Goal: Task Accomplishment & Management: Complete application form

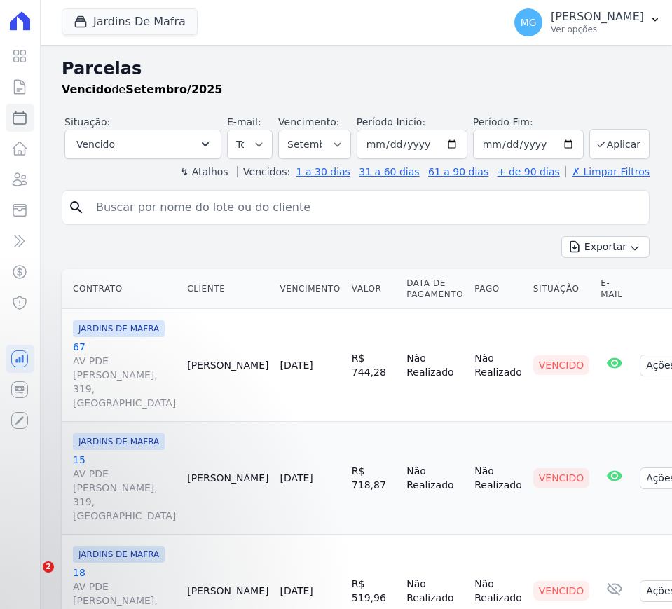
select select
click at [126, 26] on button "Jardins De Mafra" at bounding box center [130, 21] width 136 height 27
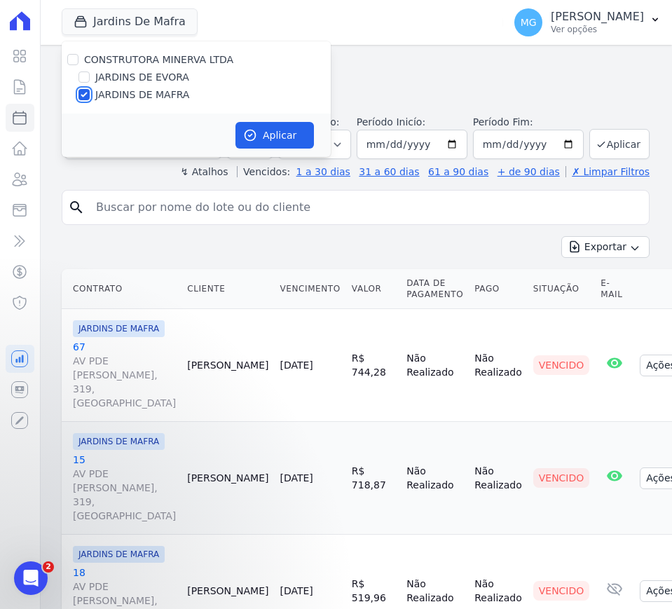
click at [85, 92] on input "JARDINS DE MAFRA" at bounding box center [84, 94] width 11 height 11
checkbox input "false"
click at [87, 76] on input "JARDINS DE EVORA" at bounding box center [84, 77] width 11 height 11
checkbox input "true"
click at [291, 126] on button "Aplicar" at bounding box center [275, 135] width 79 height 27
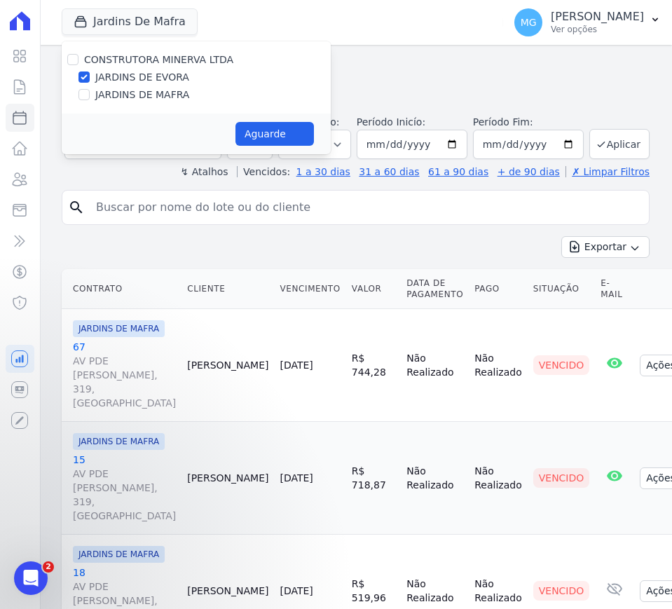
select select
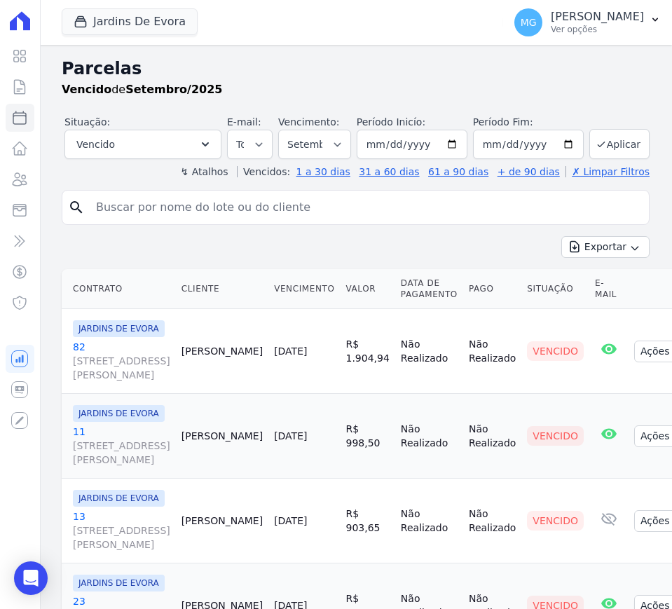
click at [131, 198] on input "search" at bounding box center [366, 207] width 556 height 28
type input "47"
select select
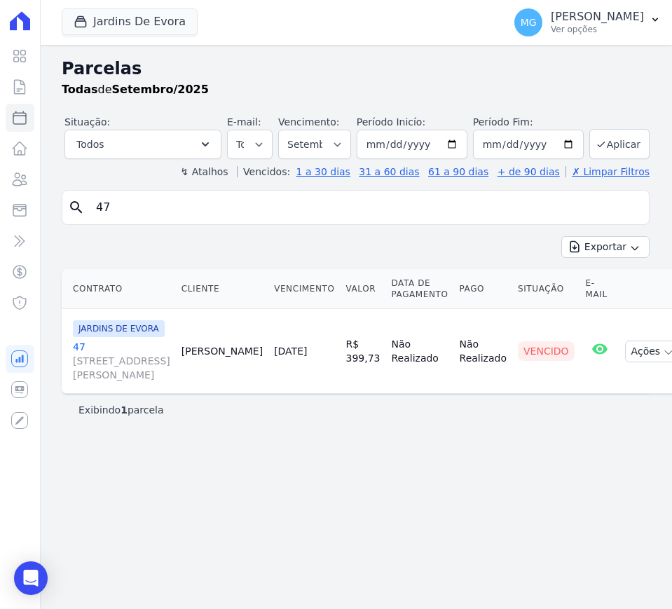
click at [80, 346] on link "47 R SANTO ANTONIO DE ITABERAVA, S/N, LOTE 26 QUADRA108, VILA CARMOSINA" at bounding box center [121, 361] width 97 height 42
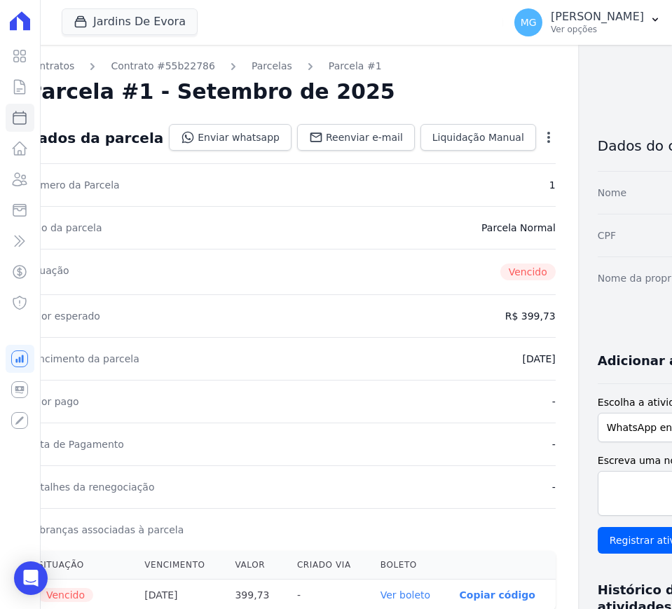
scroll to position [0, 73]
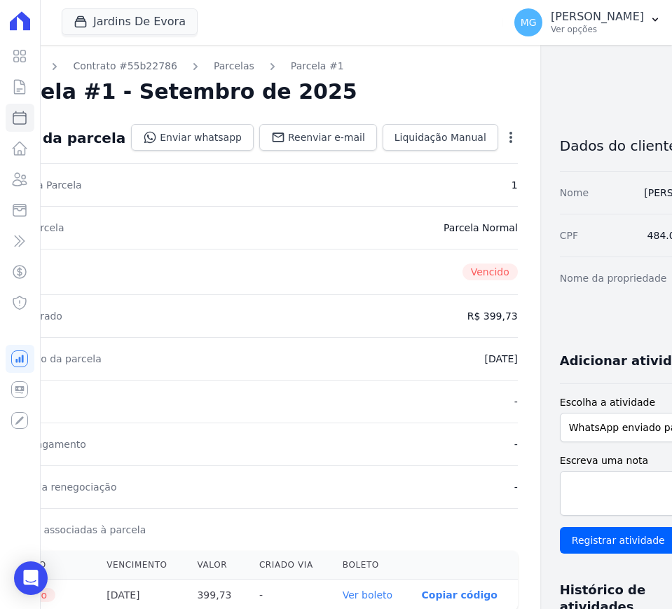
drag, startPoint x: 392, startPoint y: 220, endPoint x: 506, endPoint y: 236, distance: 115.4
drag, startPoint x: 506, startPoint y: 236, endPoint x: 546, endPoint y: 142, distance: 102.1
click at [560, 142] on h3 "Dados do cliente" at bounding box center [643, 145] width 166 height 17
drag, startPoint x: 564, startPoint y: 191, endPoint x: 512, endPoint y: 197, distance: 51.5
click at [599, 214] on div "Nome LARISSA CORREA DE OLIVEIRA" at bounding box center [643, 192] width 166 height 43
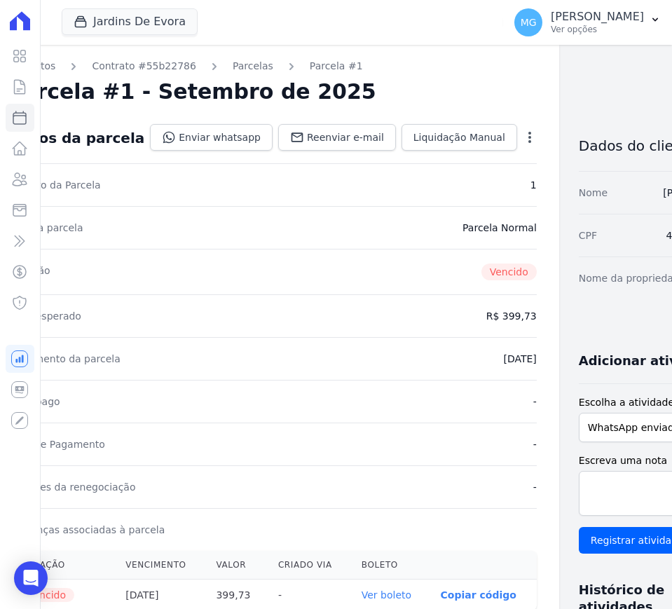
scroll to position [0, 0]
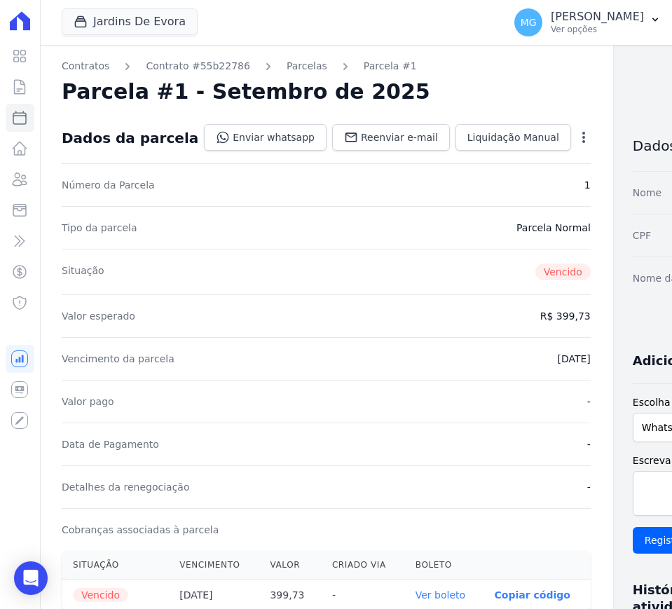
drag, startPoint x: 294, startPoint y: 168, endPoint x: 273, endPoint y: 168, distance: 21.7
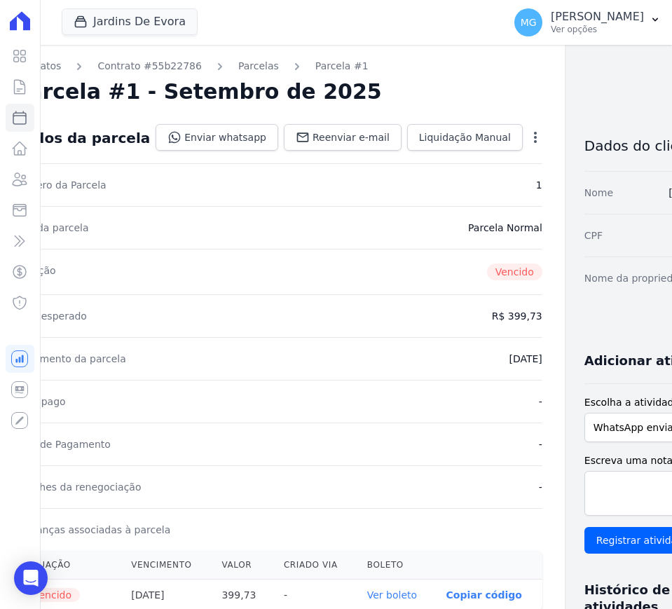
scroll to position [0, 73]
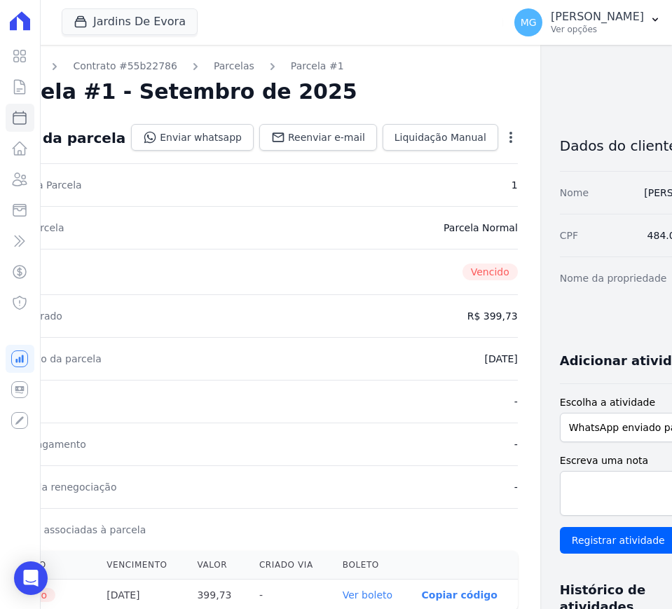
drag, startPoint x: 369, startPoint y: 264, endPoint x: 425, endPoint y: 264, distance: 55.4
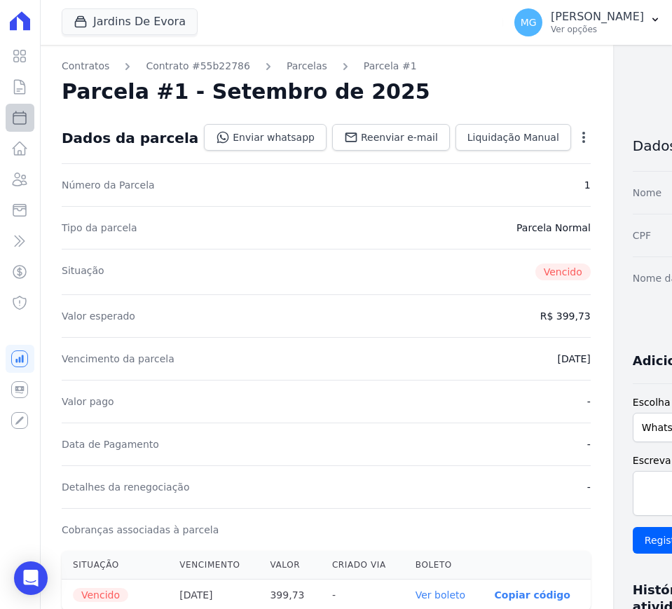
drag, startPoint x: 179, startPoint y: 168, endPoint x: 21, endPoint y: 130, distance: 162.2
click at [18, 143] on icon at bounding box center [19, 148] width 17 height 17
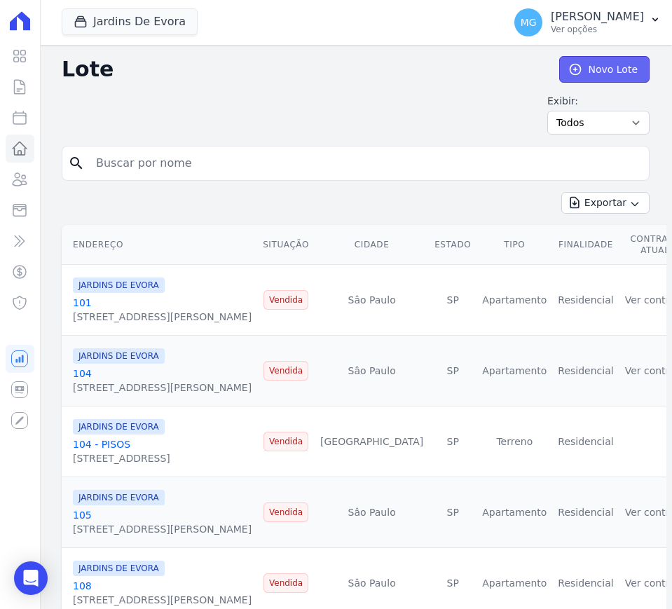
click at [582, 69] on link "Novo Lote" at bounding box center [604, 69] width 90 height 27
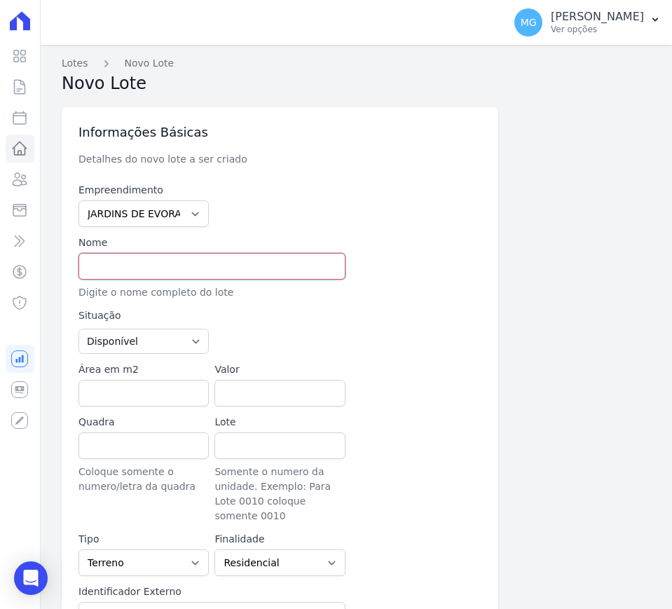
click at [142, 271] on input "text" at bounding box center [212, 266] width 267 height 27
click at [142, 272] on input "47 - PISOS" at bounding box center [212, 266] width 267 height 27
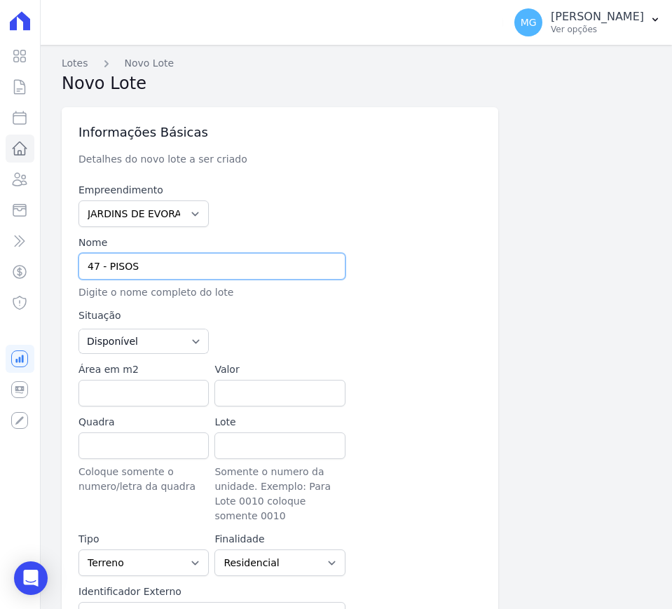
click at [206, 272] on input "47 - PISOS" at bounding box center [212, 266] width 267 height 27
click at [204, 271] on input "47 - PISOS" at bounding box center [212, 266] width 267 height 27
type input "47 - PISOS"
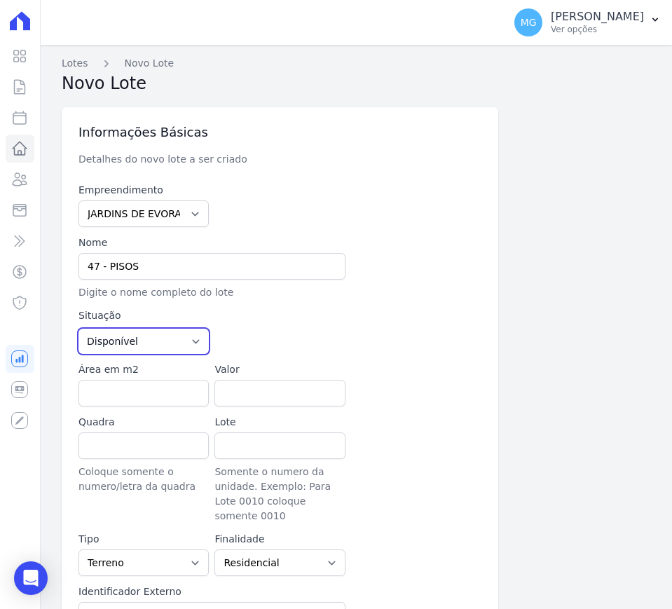
click at [191, 341] on select "Disponível Vendida Reservada Indisponível" at bounding box center [144, 341] width 130 height 25
select select "sold"
click at [79, 329] on select "Disponível Vendida Reservada Indisponível" at bounding box center [144, 341] width 130 height 25
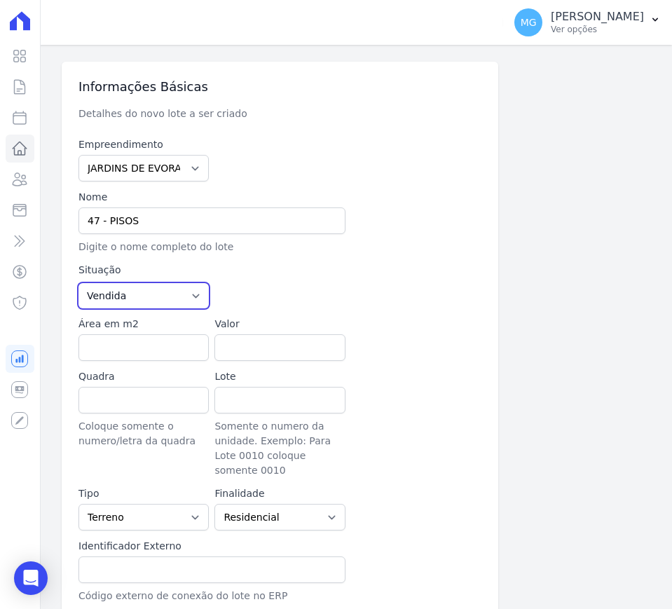
scroll to position [175, 0]
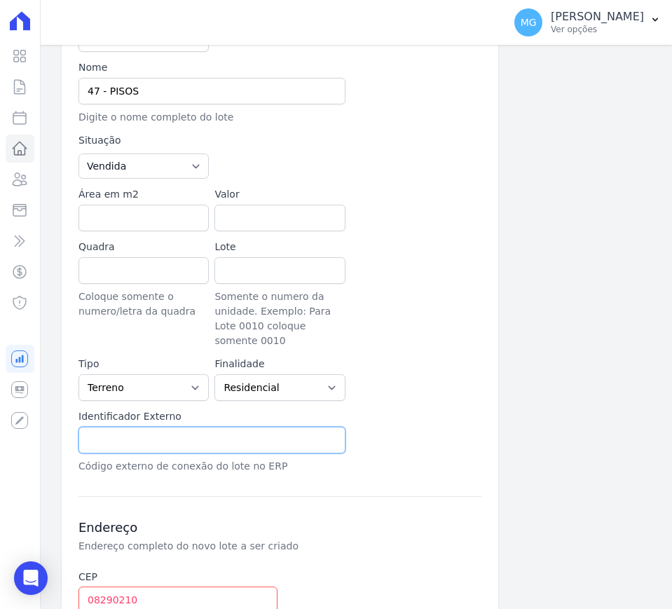
click at [143, 429] on input "text" at bounding box center [212, 440] width 267 height 27
paste input "47 - PISOS"
type input "47 - PISOS"
click at [408, 283] on div at bounding box center [416, 294] width 130 height 109
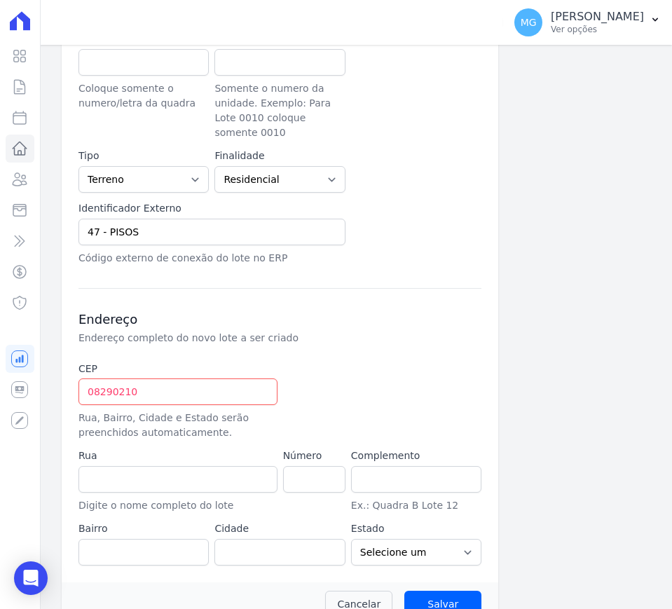
scroll to position [397, 0]
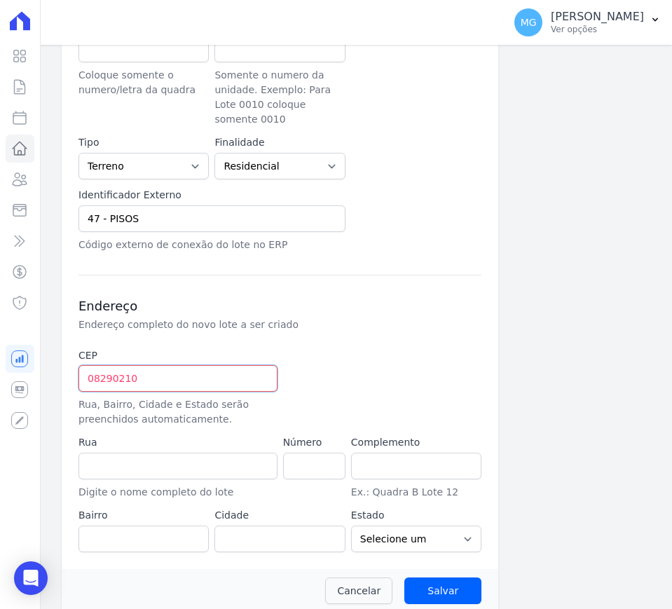
click at [162, 374] on input "08290210" at bounding box center [178, 378] width 199 height 27
type input "08.290-210"
click at [423, 370] on div "CEP 08.290-210 Rua, Bairro, Cidade e Estado serão preenchidos automaticamente. …" at bounding box center [280, 450] width 403 height 204
type input "Rua Santo Antônio de Itaberava"
type input "Vila Carmosina"
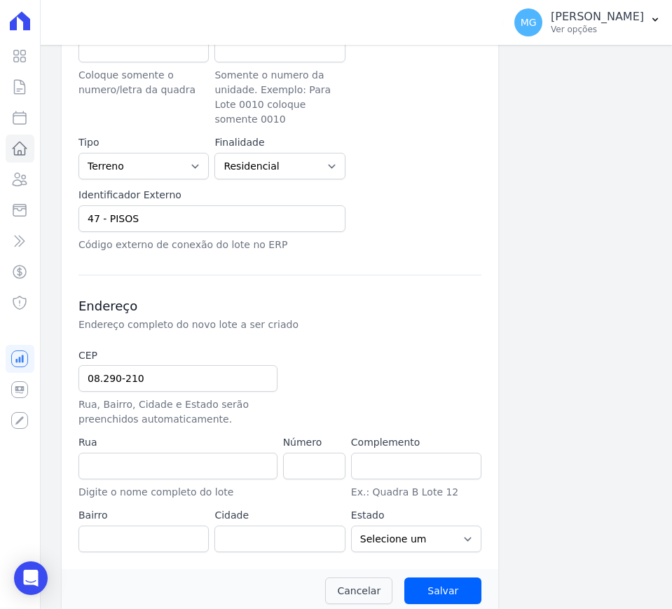
type input "São Paulo"
select select "SP"
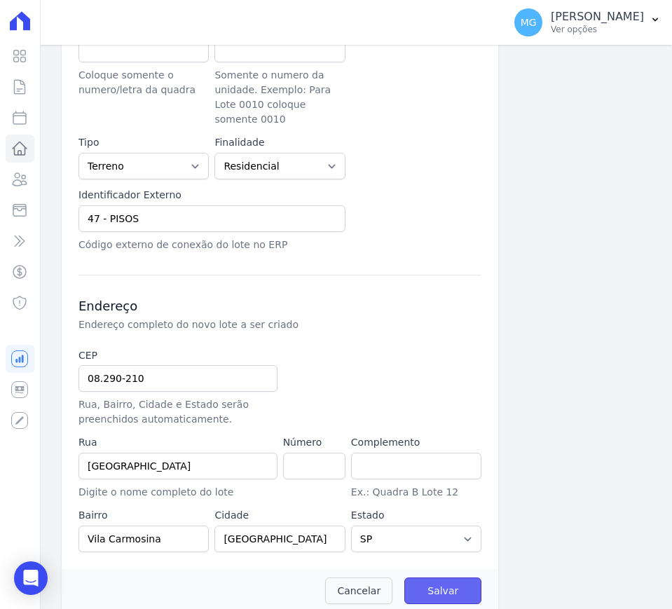
click at [432, 578] on input "Salvar" at bounding box center [442, 591] width 77 height 27
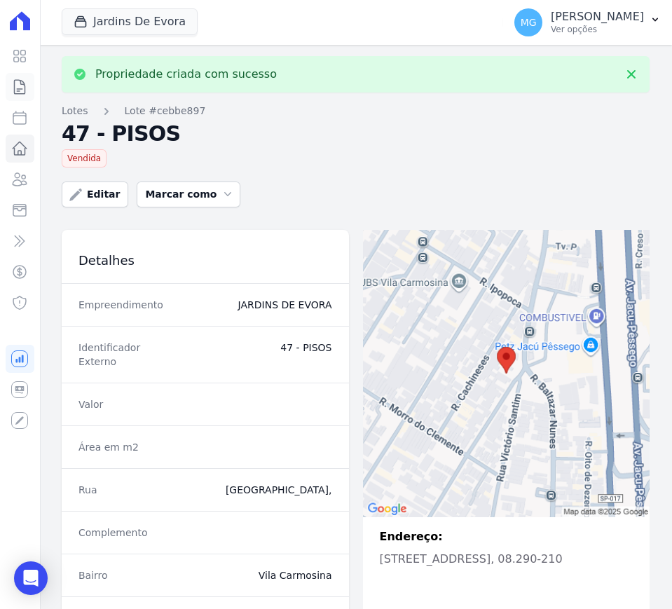
click at [18, 91] on icon at bounding box center [20, 87] width 11 height 14
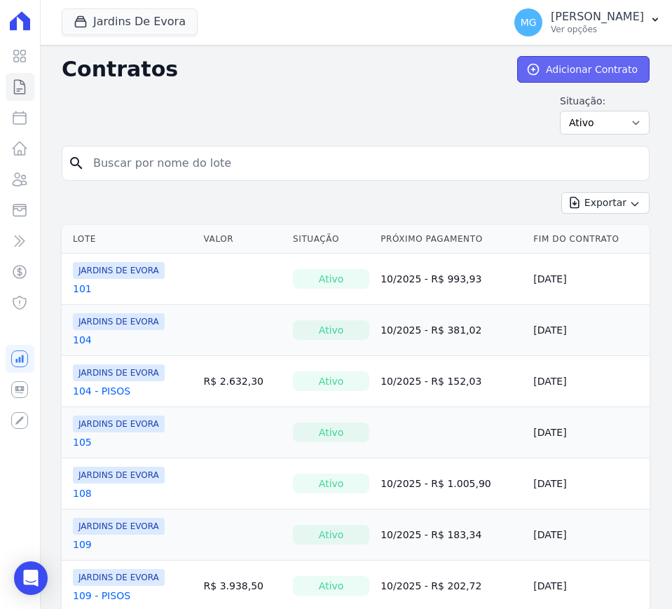
click at [569, 69] on link "Adicionar Contrato" at bounding box center [583, 69] width 132 height 27
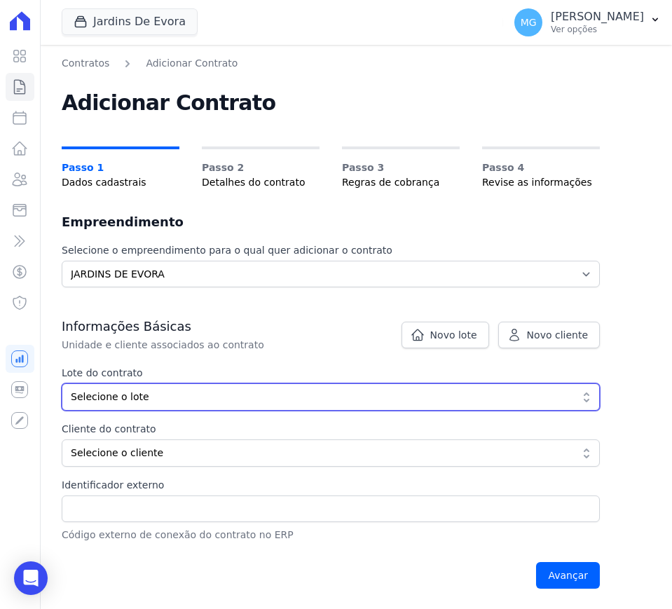
click at [126, 403] on span "Selecione o lote" at bounding box center [321, 397] width 501 height 15
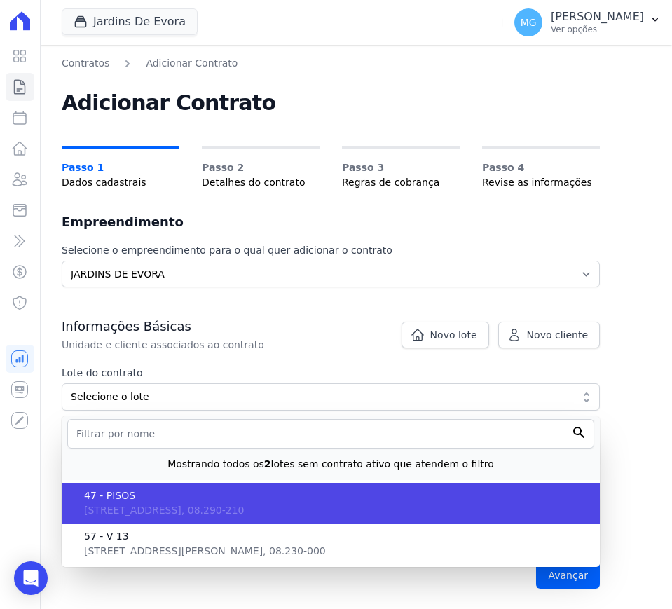
click at [118, 507] on span "Rua Santo Antônio de Itaberava, Vila Carmosina, SP, São Paulo, 08.290-210" at bounding box center [164, 510] width 160 height 11
type input "cebbe897-6b55-4a66-af12-c0f42a1899e9"
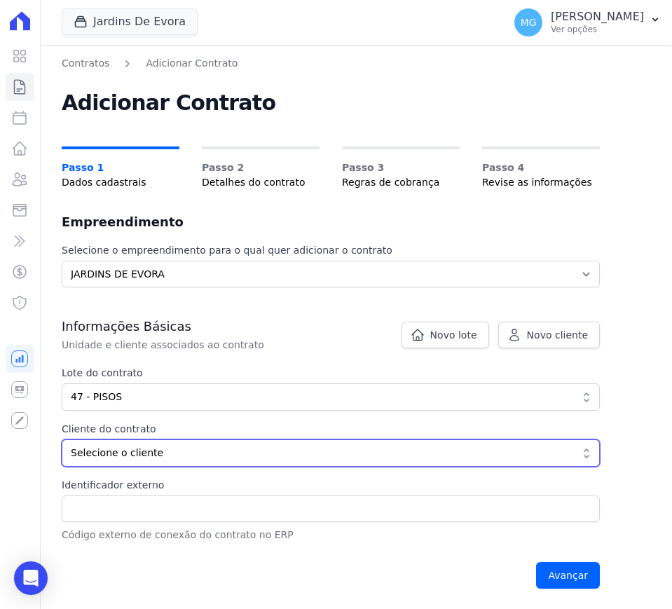
click at [107, 455] on span "Selecione o cliente" at bounding box center [321, 453] width 501 height 15
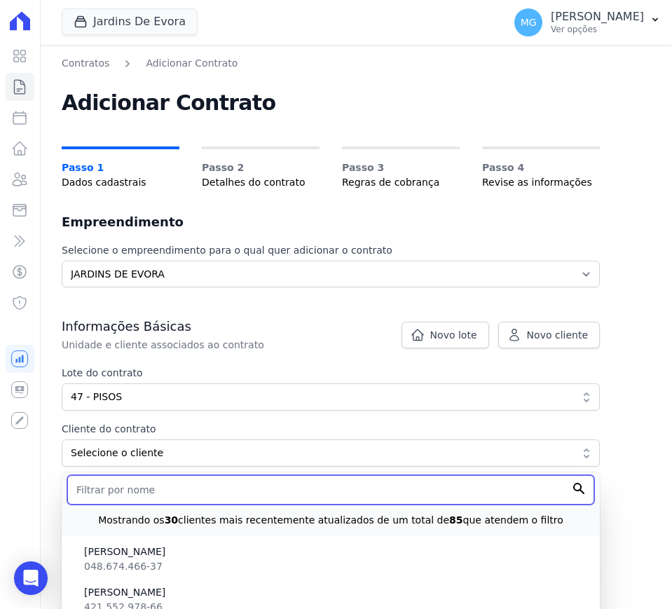
click at [147, 487] on input "text" at bounding box center [330, 489] width 527 height 29
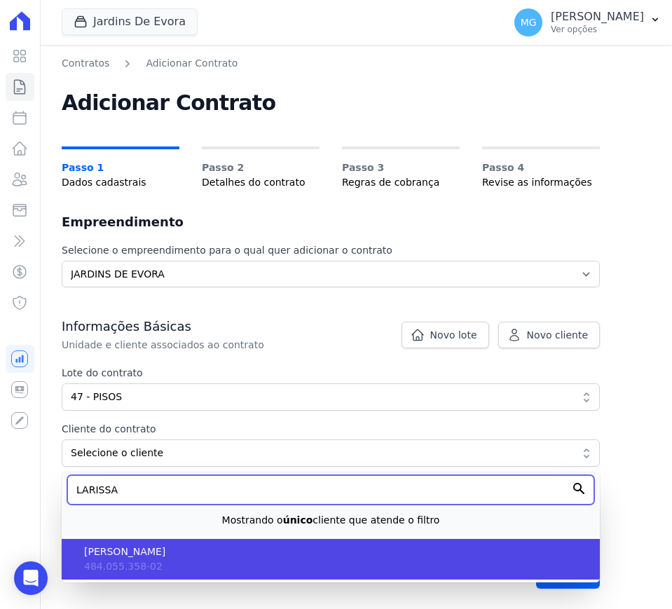
type input "LARISSA"
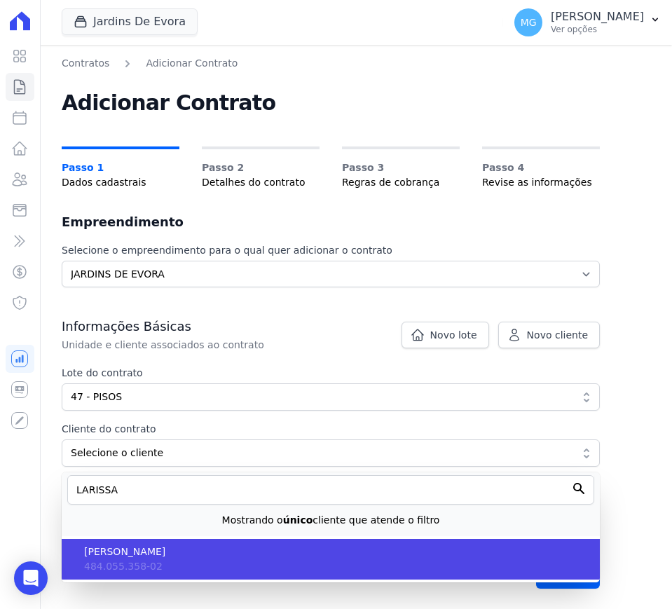
click at [132, 557] on span "LARISSA CORREA DE OLIVEIRA" at bounding box center [336, 552] width 505 height 15
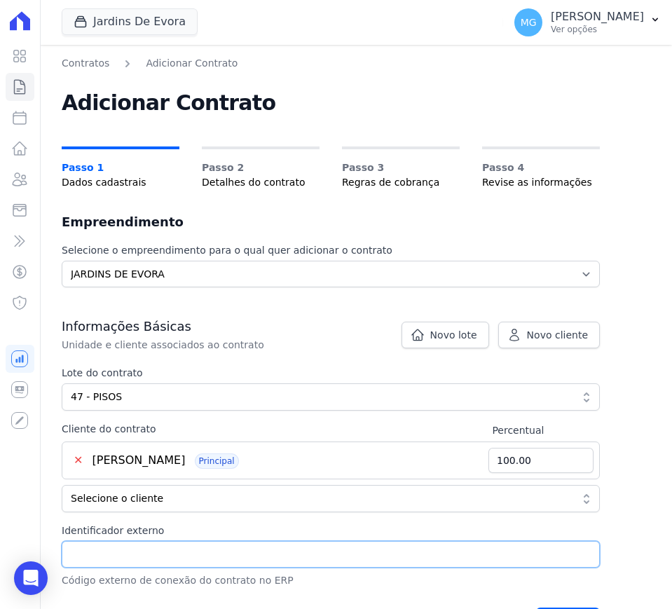
click at [118, 559] on input "Identificador externo" at bounding box center [331, 554] width 538 height 27
paste input "47 - PISOS"
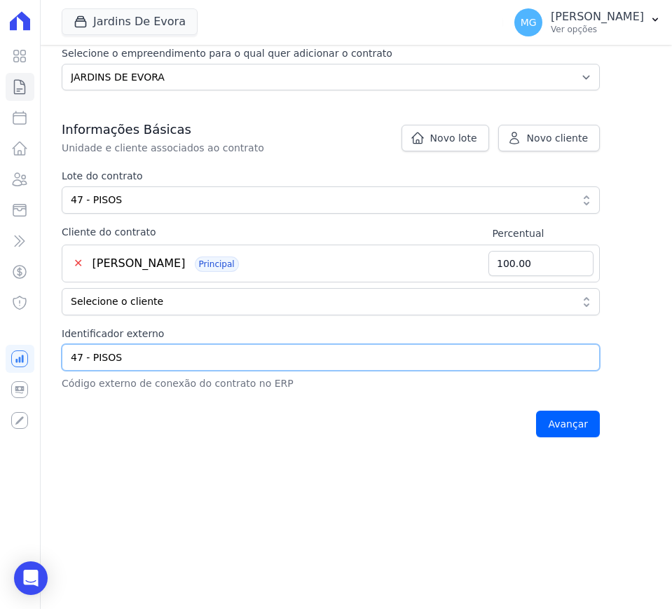
scroll to position [242, 0]
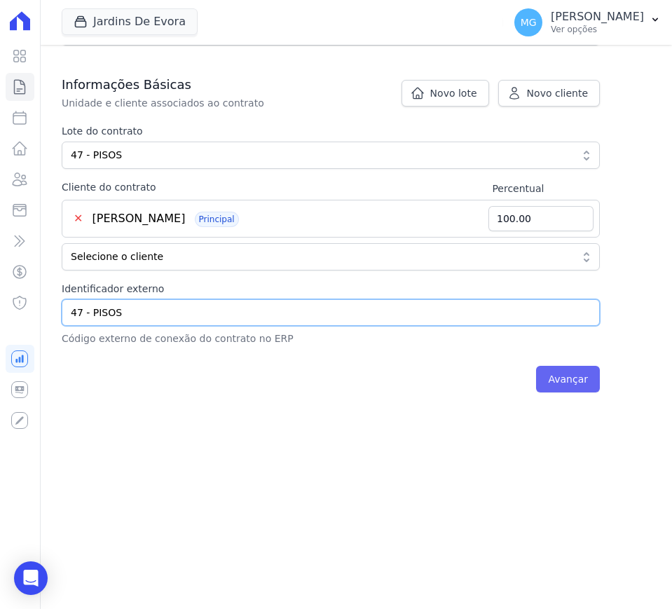
type input "47 - PISOS"
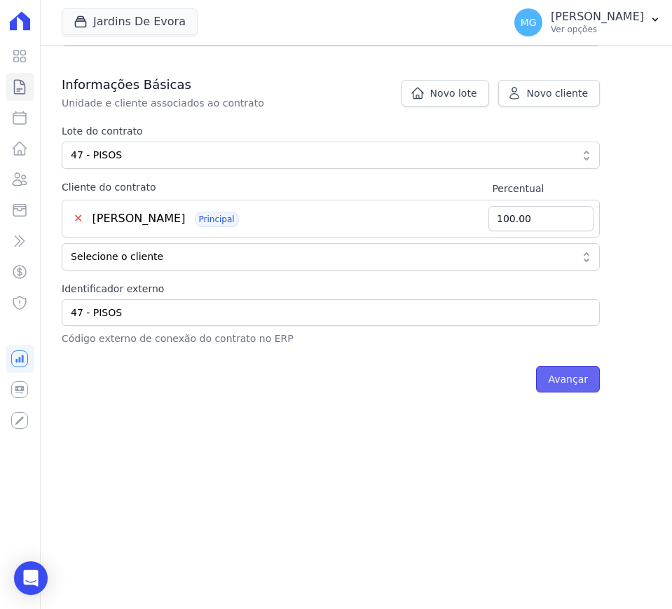
click at [561, 376] on input "Avançar" at bounding box center [568, 379] width 64 height 27
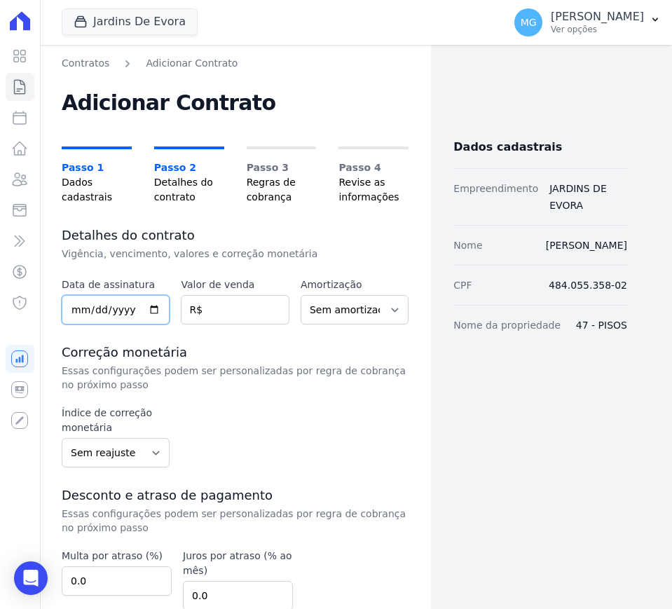
click at [81, 300] on input "date" at bounding box center [116, 309] width 108 height 29
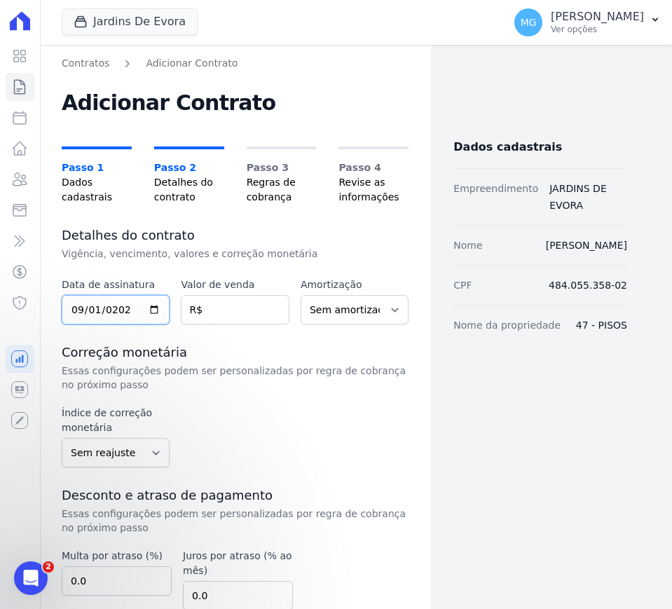
type input "[DATE]"
click at [236, 302] on input "number" at bounding box center [235, 309] width 108 height 29
click at [248, 311] on input "number" at bounding box center [235, 309] width 108 height 29
type input "3395.30"
click at [317, 344] on h3 "Correção monetária" at bounding box center [235, 352] width 347 height 17
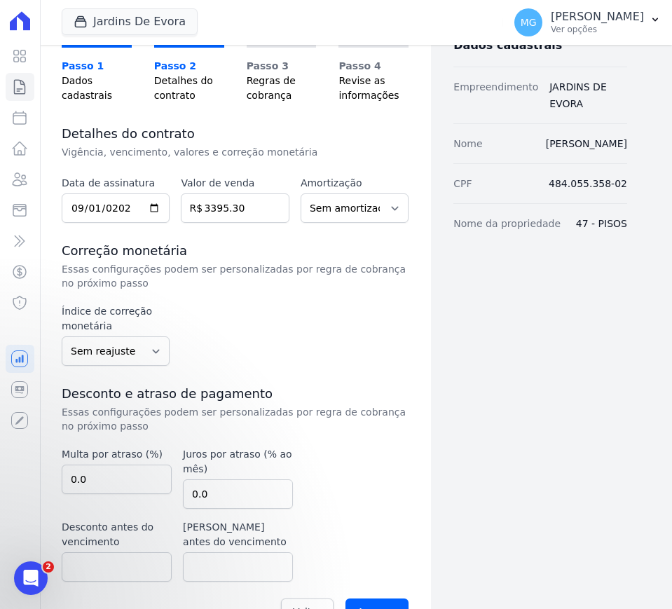
scroll to position [140, 0]
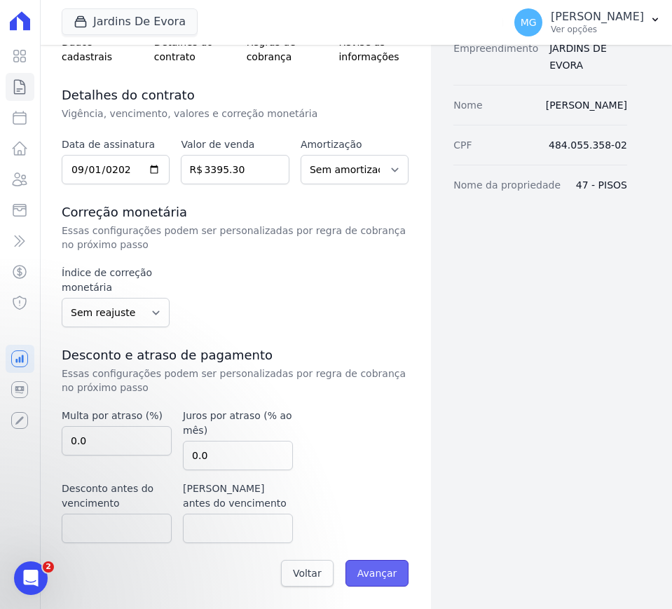
click at [374, 578] on input "Avançar" at bounding box center [378, 573] width 64 height 27
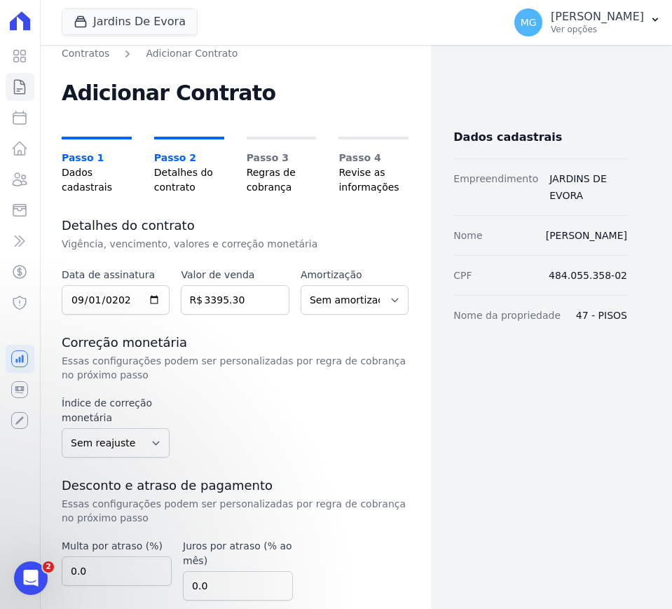
scroll to position [0, 0]
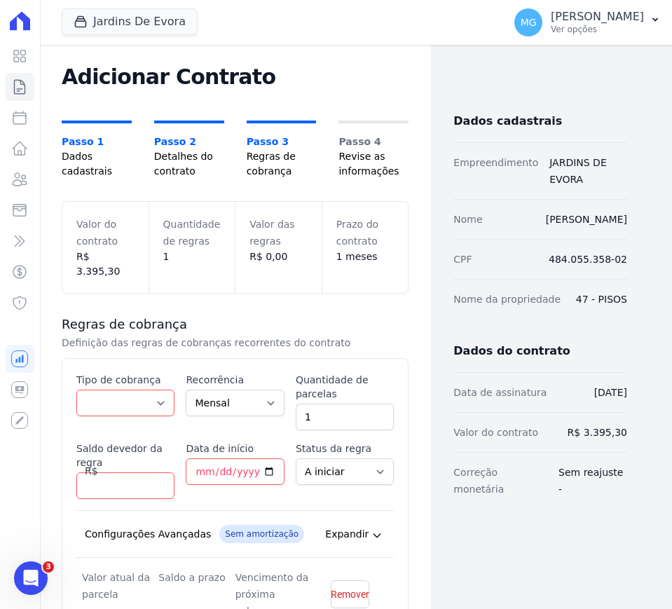
scroll to position [117, 0]
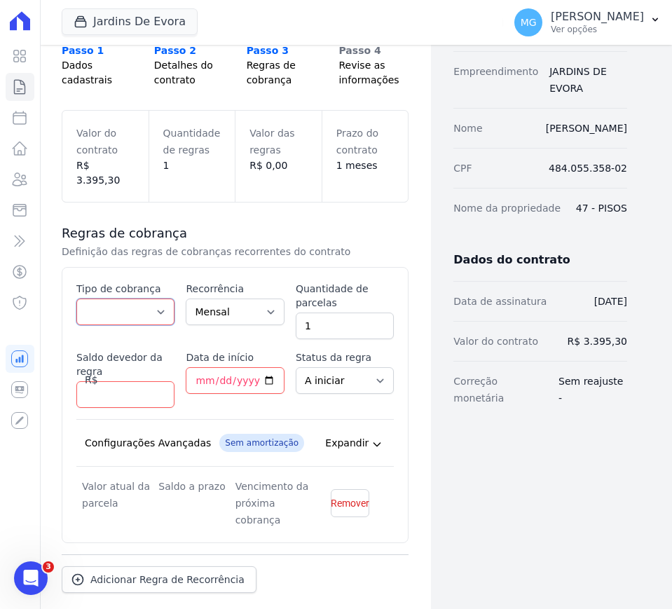
click at [125, 304] on select "Parcela Normal Entrada Sinal Intercalada Chaves Pré-chaves Pós-chaves Impostos …" at bounding box center [125, 312] width 98 height 27
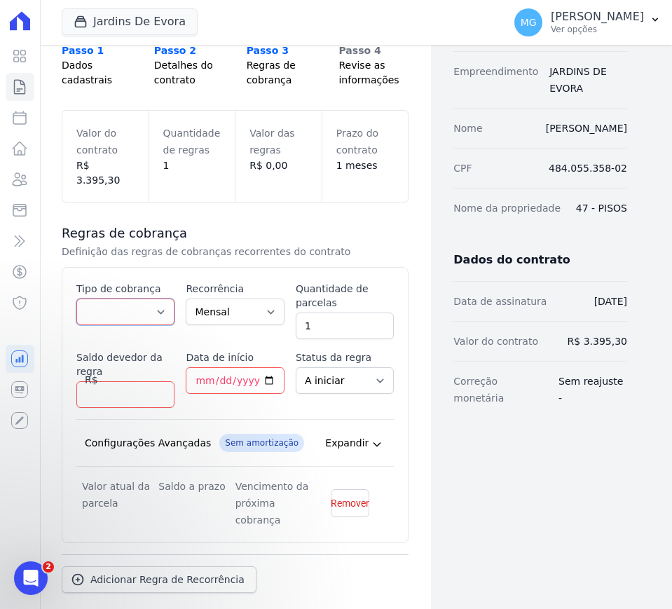
scroll to position [0, 0]
select select "standard"
click at [76, 299] on select "Parcela Normal Entrada Sinal Intercalada Chaves Pré-chaves Pós-chaves Impostos …" at bounding box center [125, 312] width 98 height 27
click at [336, 313] on input "1" at bounding box center [345, 326] width 98 height 27
type input "11"
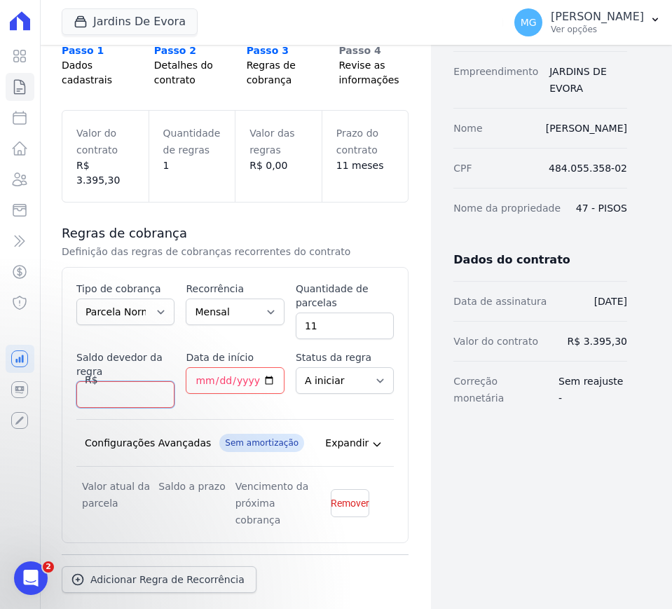
click at [108, 381] on input "Saldo devedor da regra" at bounding box center [125, 394] width 98 height 27
type input "3176.14"
click at [201, 367] on input "Data de início" at bounding box center [235, 380] width 98 height 27
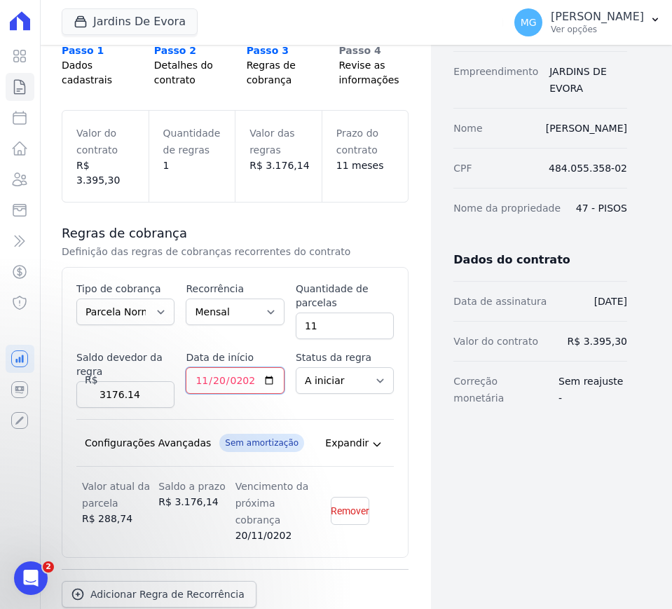
type input "2025-11-20"
click at [361, 394] on div "Esse tipo de parcela não entra no saldo devedor do contrato. Tipo de cobrança P…" at bounding box center [235, 412] width 318 height 261
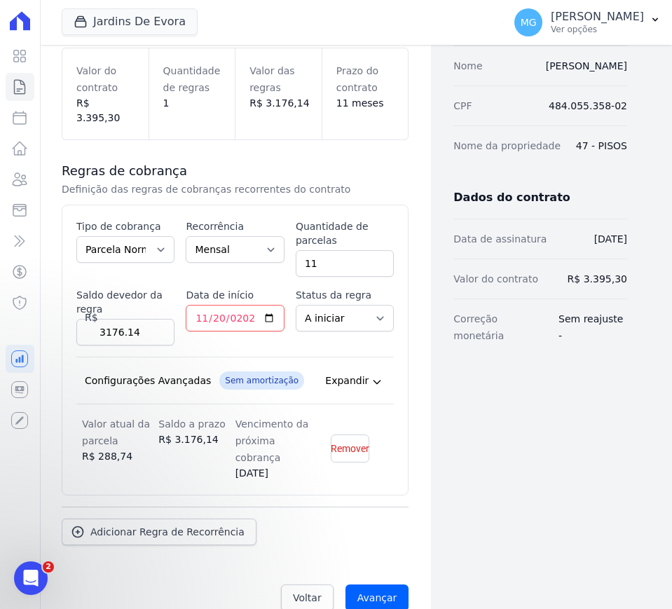
scroll to position [189, 0]
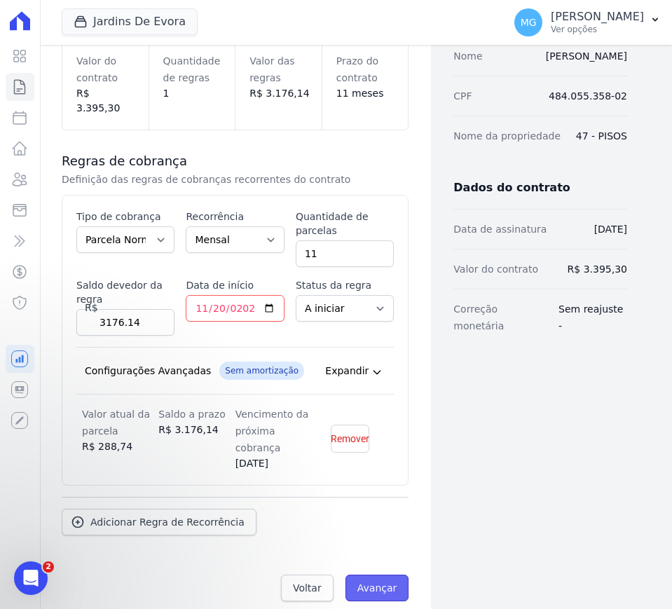
click at [379, 575] on input "Avançar" at bounding box center [378, 588] width 64 height 27
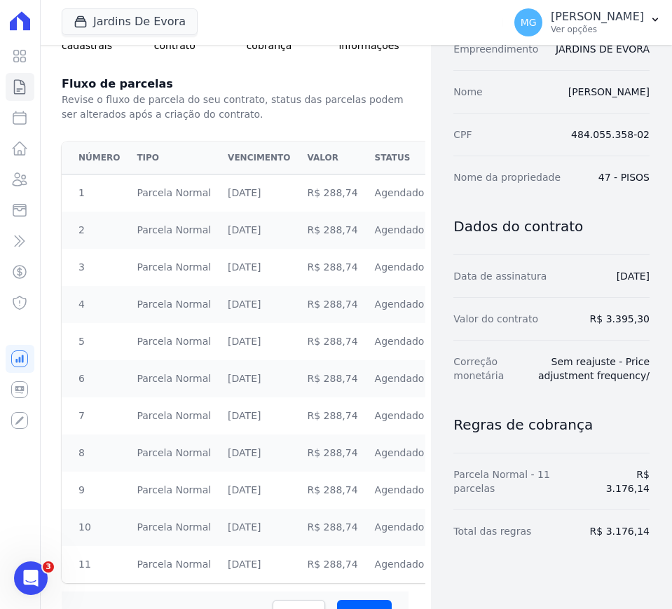
scroll to position [222, 0]
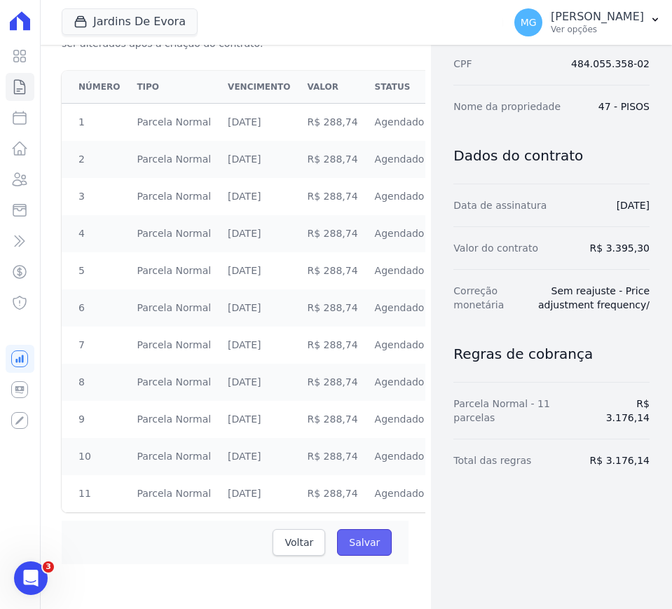
click at [376, 541] on input "Salvar" at bounding box center [364, 542] width 55 height 27
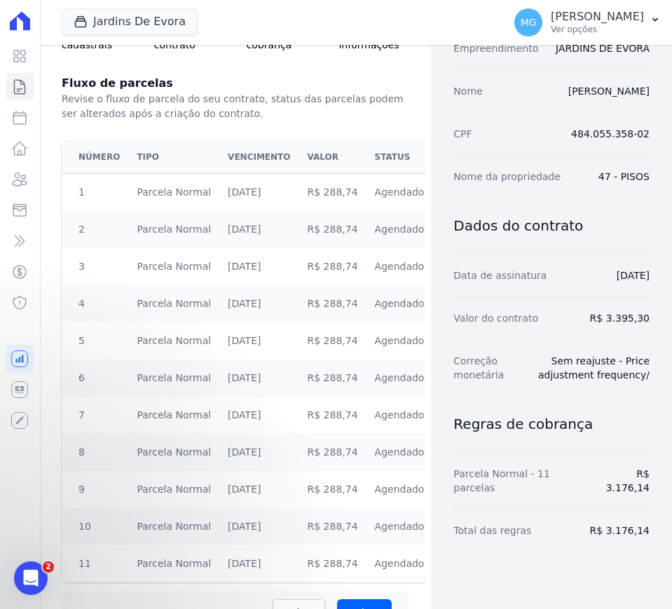
scroll to position [0, 0]
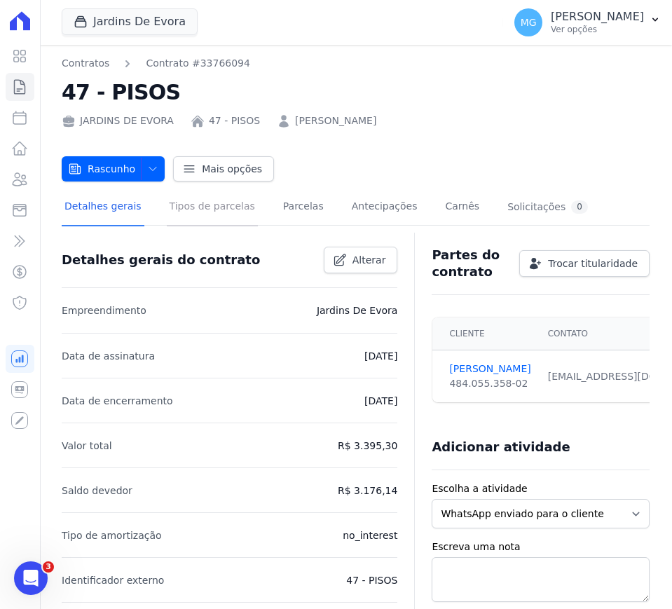
click at [193, 207] on link "Tipos de parcelas" at bounding box center [212, 207] width 91 height 37
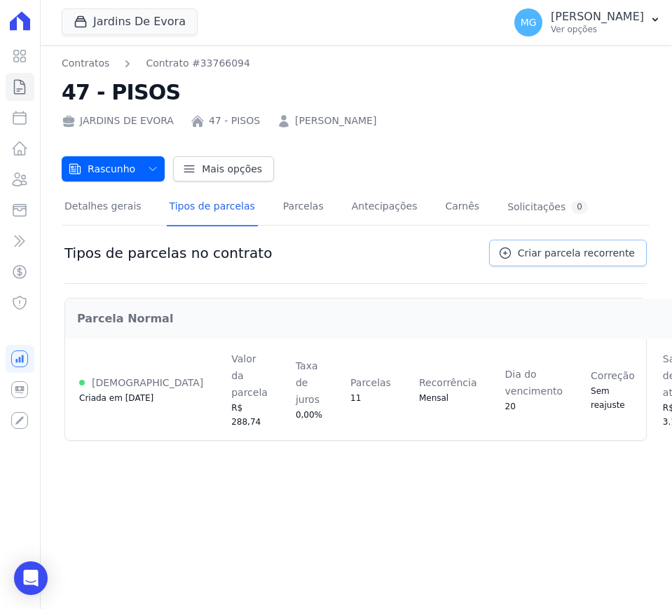
click at [571, 264] on link "Criar parcela recorrente" at bounding box center [568, 253] width 158 height 27
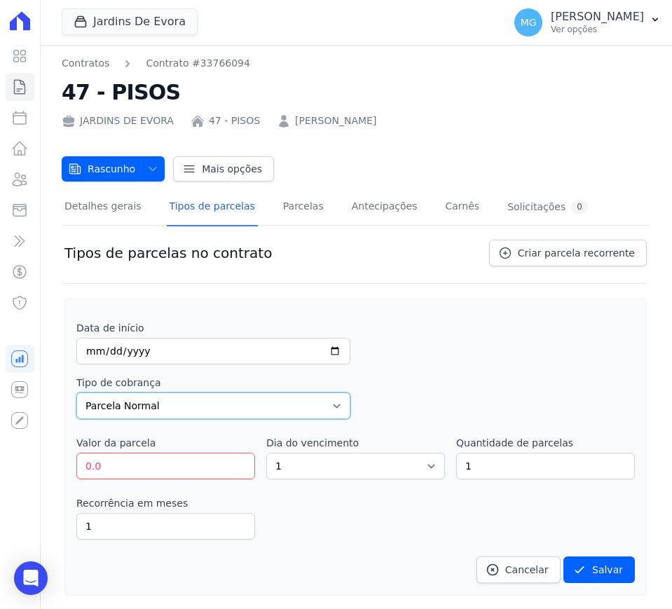
click at [156, 411] on select "Parcela Normal Entrada Sinal Intercalada Chaves Pré-chaves Pós-chaves Impostos …" at bounding box center [213, 406] width 274 height 27
select select "down_payment"
click at [76, 393] on select "Parcela Normal Entrada Sinal Intercalada Chaves Pré-chaves Pós-chaves Impostos …" at bounding box center [213, 406] width 274 height 27
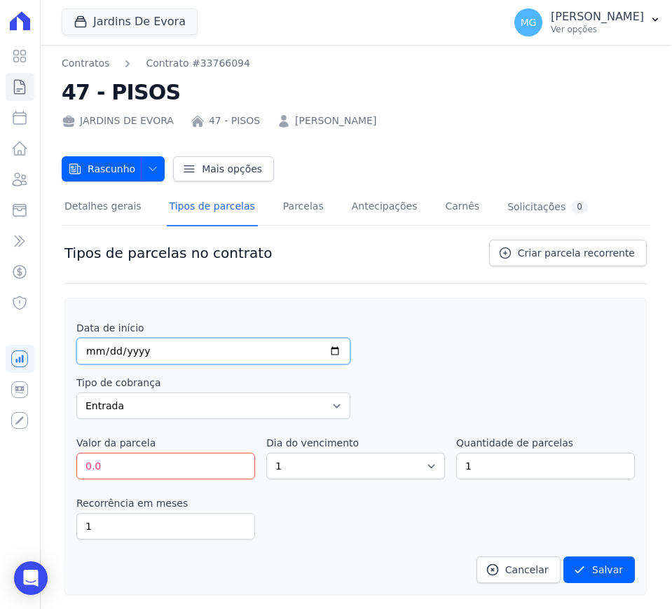
click at [143, 348] on input "date" at bounding box center [213, 351] width 274 height 27
click at [86, 348] on input "date" at bounding box center [213, 351] width 274 height 27
type input "[DATE]"
click at [111, 468] on input "0.0" at bounding box center [165, 466] width 179 height 27
drag, startPoint x: 111, startPoint y: 468, endPoint x: 74, endPoint y: 462, distance: 37.6
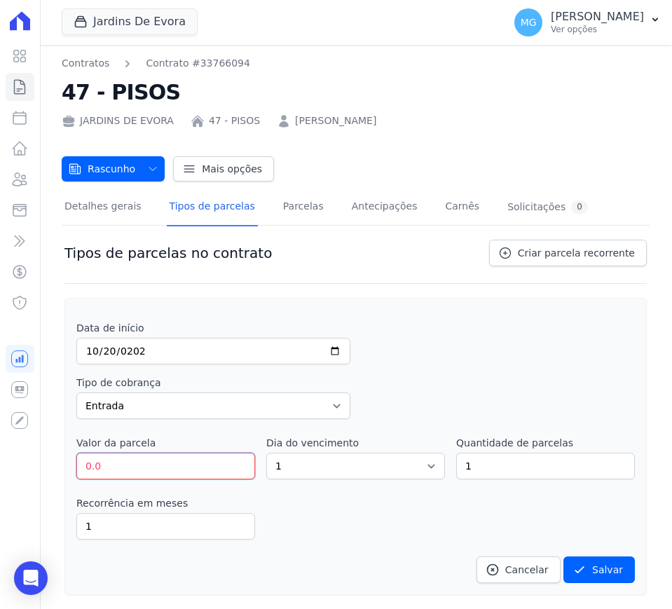
click at [74, 462] on div "Data de início [DATE] Tipo de cobrança Parcela Normal Entrada Sinal Intercalada…" at bounding box center [355, 446] width 583 height 297
type input "288.76"
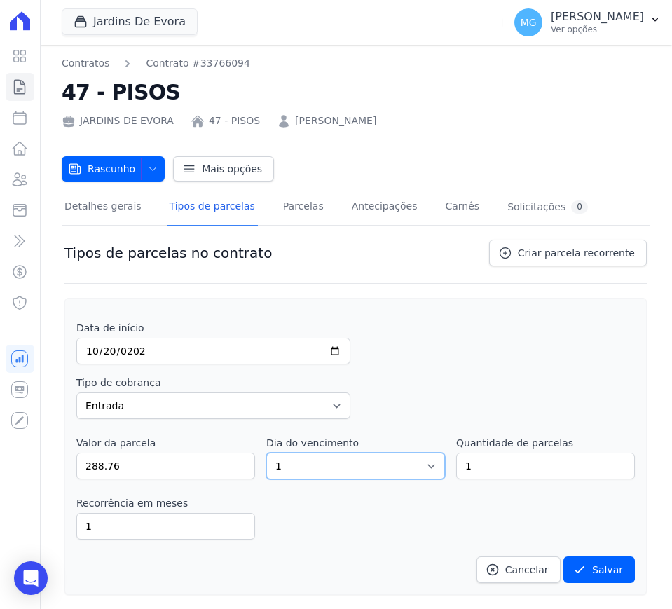
click at [351, 462] on select "1 2 3 4 5 6 7 8 9 10 11 12 13 14 15 16 17 18 19 20 21 22 23 24 25 26 27 28 29 3…" at bounding box center [355, 466] width 179 height 27
click at [266, 453] on select "1 2 3 4 5 6 7 8 9 10 11 12 13 14 15 16 17 18 19 20 21 22 23 24 25 26 27 28 29 3…" at bounding box center [355, 466] width 179 height 27
drag, startPoint x: 301, startPoint y: 463, endPoint x: 299, endPoint y: 453, distance: 10.9
click at [299, 458] on select "1 2 3 4 5 6 7 8 9 10 11 12 13 14 15 16 17 18 19 20 21 22 23 24 25 26 27 28 29 3…" at bounding box center [355, 466] width 179 height 27
select select "20"
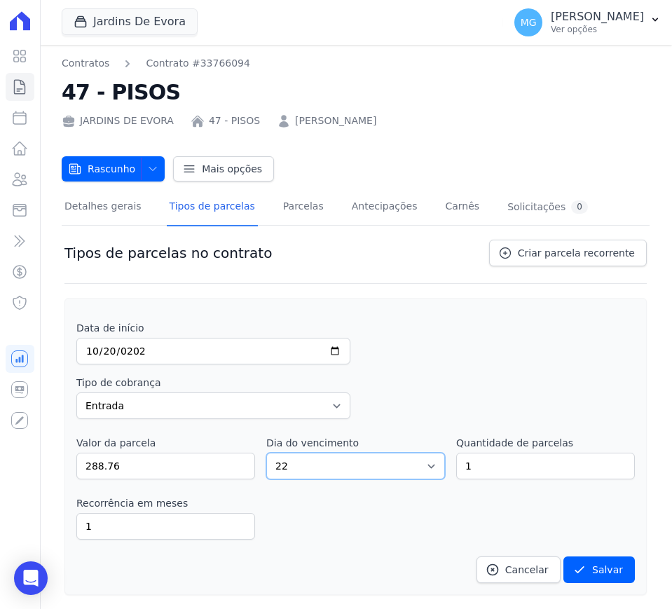
click at [266, 453] on select "1 2 3 4 5 6 7 8 9 10 11 12 13 14 15 16 17 18 19 20 21 22 23 24 25 26 27 28 29 3…" at bounding box center [355, 466] width 179 height 27
click at [132, 520] on input "1" at bounding box center [165, 526] width 179 height 27
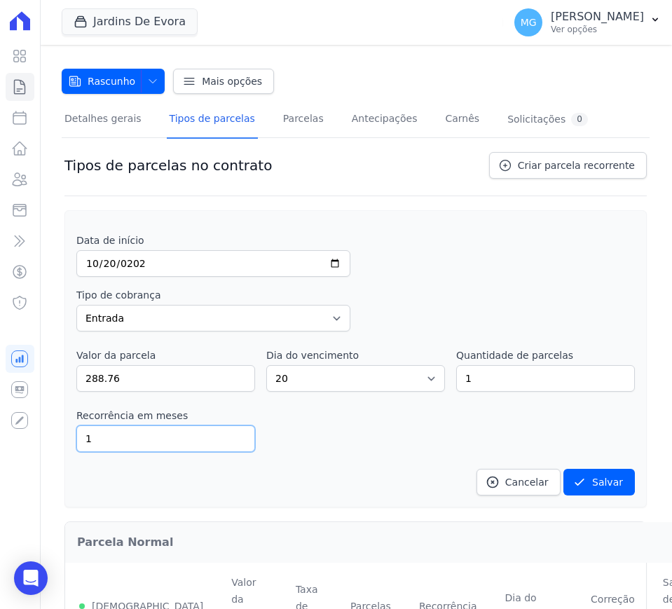
scroll to position [179, 0]
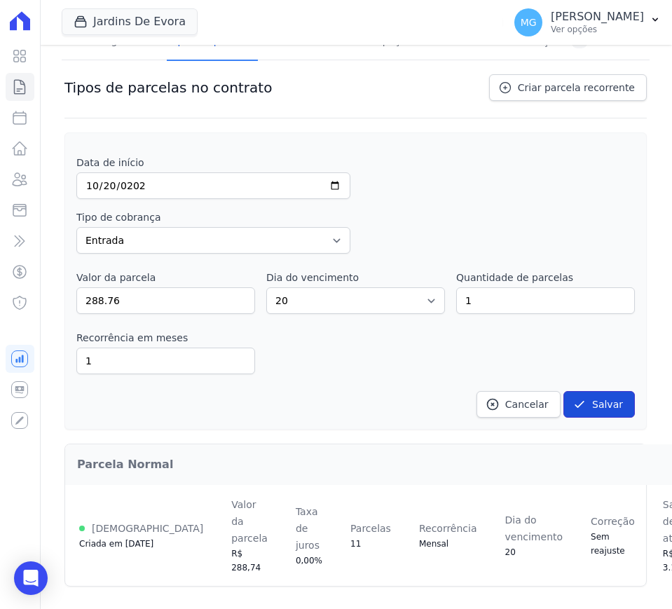
click at [587, 392] on button "Salvar" at bounding box center [600, 404] width 72 height 27
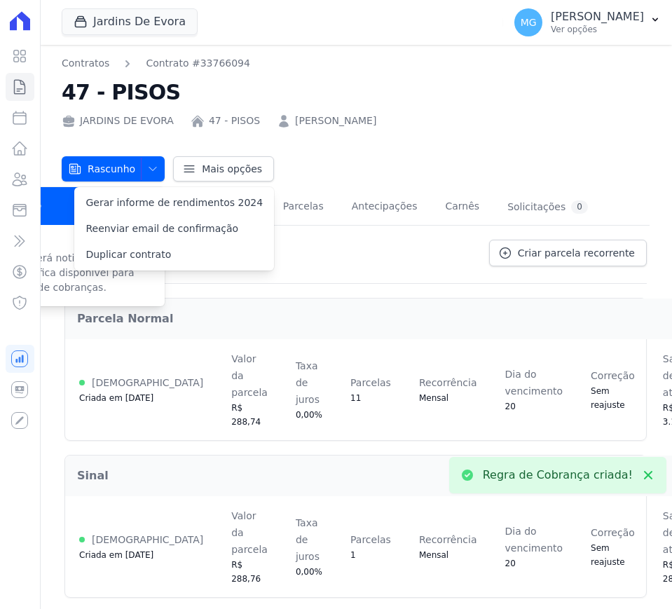
scroll to position [25, 0]
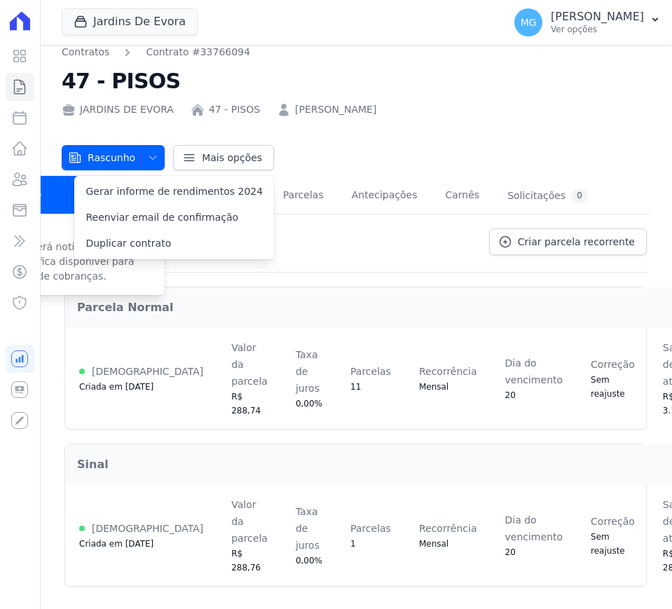
drag, startPoint x: 403, startPoint y: 137, endPoint x: 292, endPoint y: 175, distance: 117.9
click at [400, 139] on div "Rascunho Rascunho Ativo Cliente será notificado e o contrato fica disponível pa…" at bounding box center [356, 150] width 588 height 39
click at [292, 178] on link "Parcelas" at bounding box center [303, 196] width 46 height 37
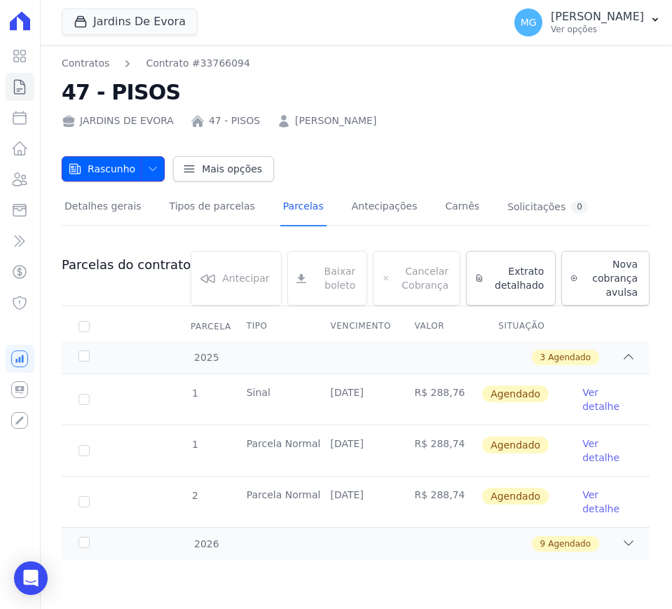
click at [145, 175] on span "button" at bounding box center [150, 169] width 18 height 22
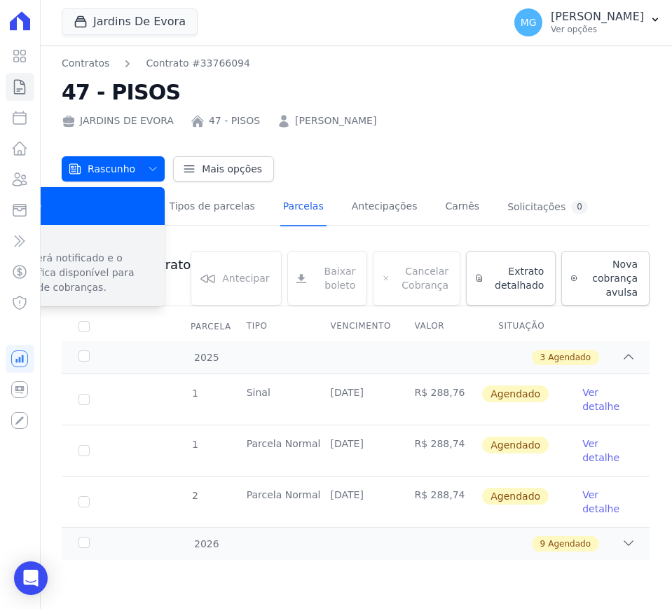
click at [90, 268] on p "Cliente será notificado e o contrato fica disponível para emissão de cobranças." at bounding box center [74, 273] width 160 height 44
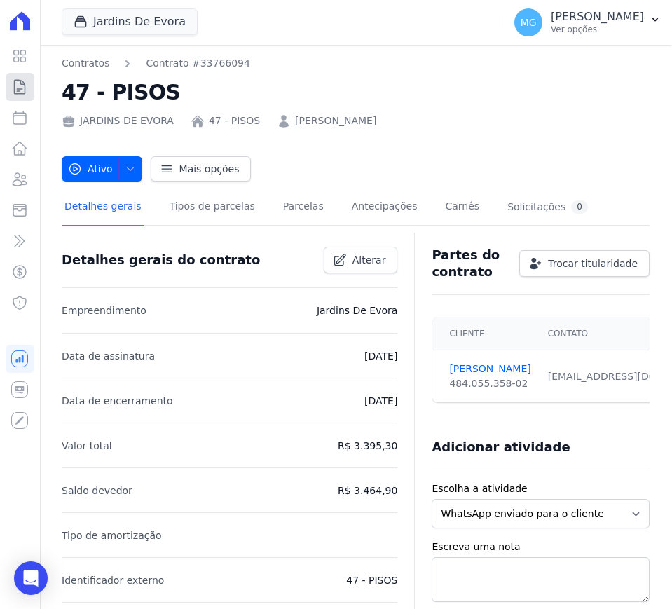
click at [22, 91] on icon at bounding box center [19, 87] width 17 height 17
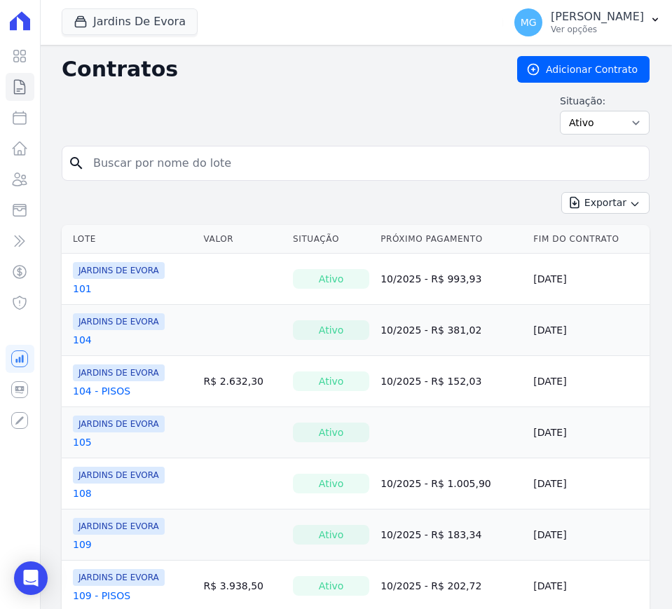
click at [249, 175] on input "search" at bounding box center [364, 163] width 559 height 28
type input "47"
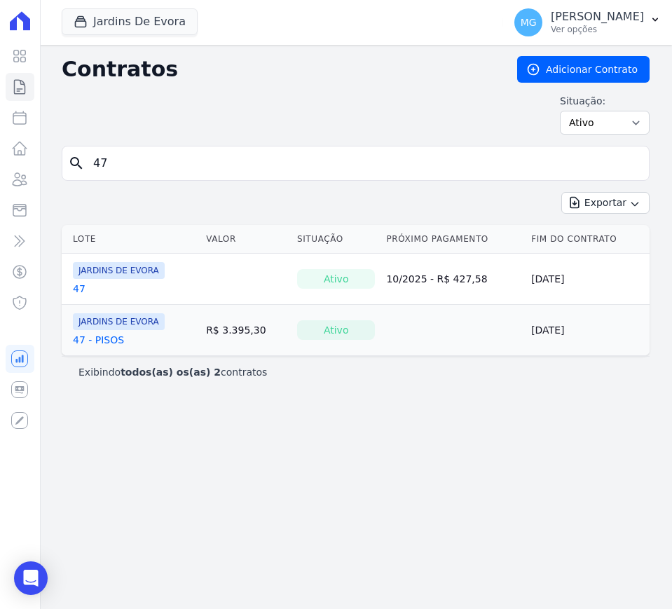
click at [81, 291] on link "47" at bounding box center [79, 289] width 13 height 14
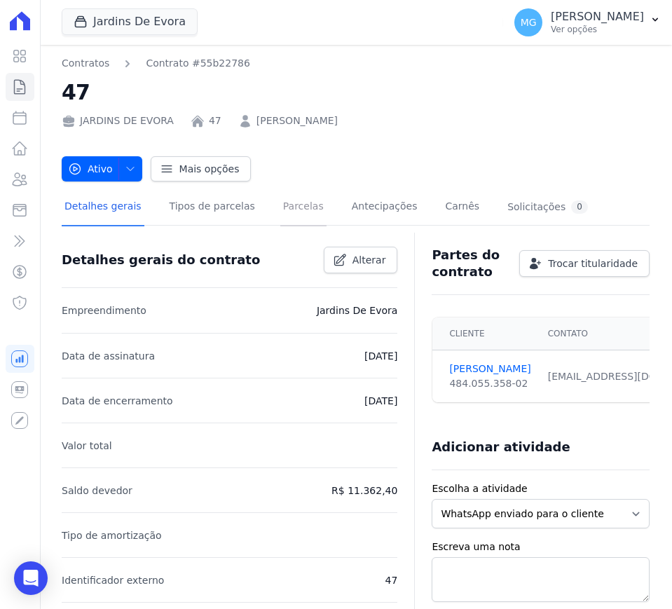
click at [294, 198] on link "Parcelas" at bounding box center [303, 207] width 46 height 37
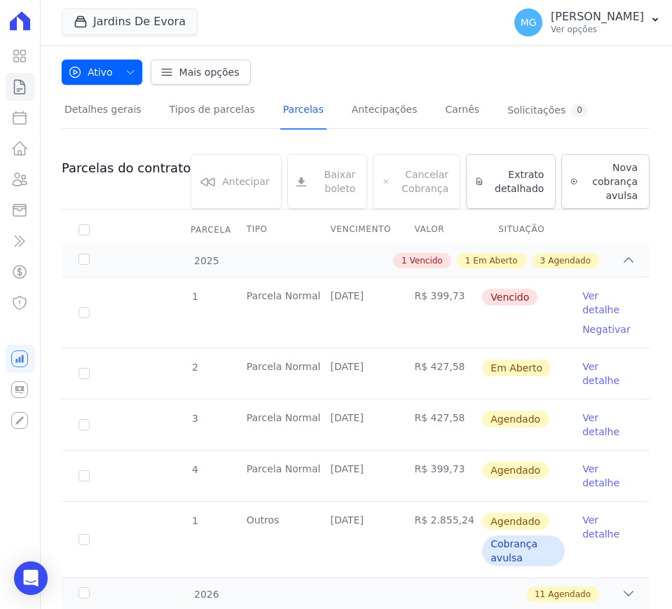
scroll to position [117, 0]
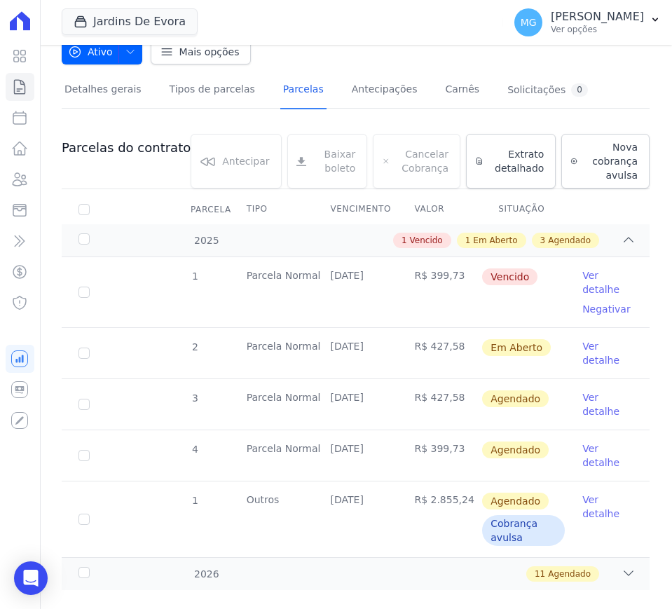
click at [425, 341] on td "R$ 427,58" at bounding box center [439, 353] width 84 height 50
click at [425, 343] on td "R$ 427,58" at bounding box center [439, 353] width 84 height 50
click at [358, 362] on td "[DATE]" at bounding box center [356, 353] width 84 height 50
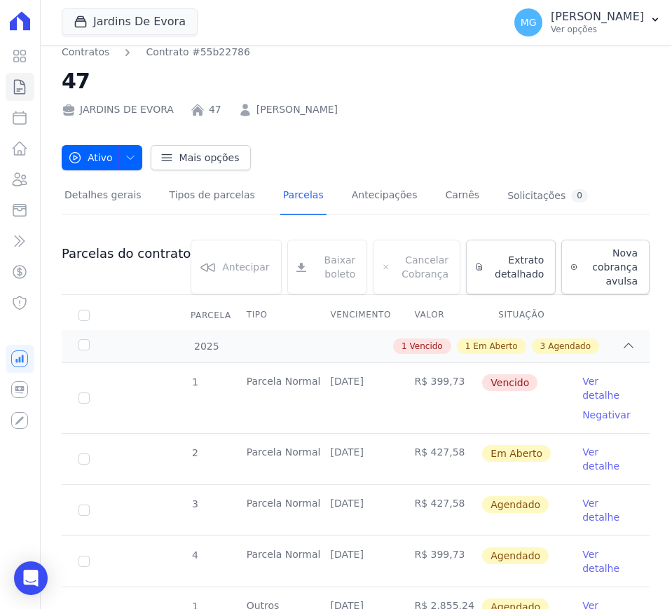
scroll to position [0, 0]
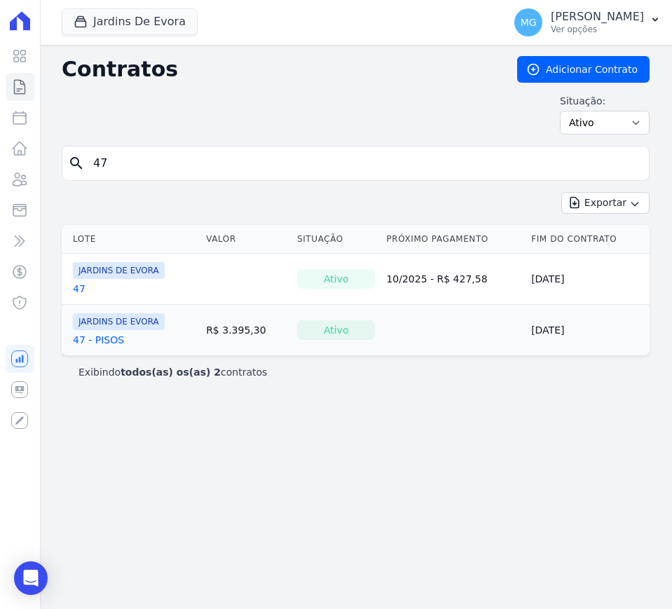
click at [144, 163] on input "47" at bounding box center [364, 163] width 559 height 28
type input "21"
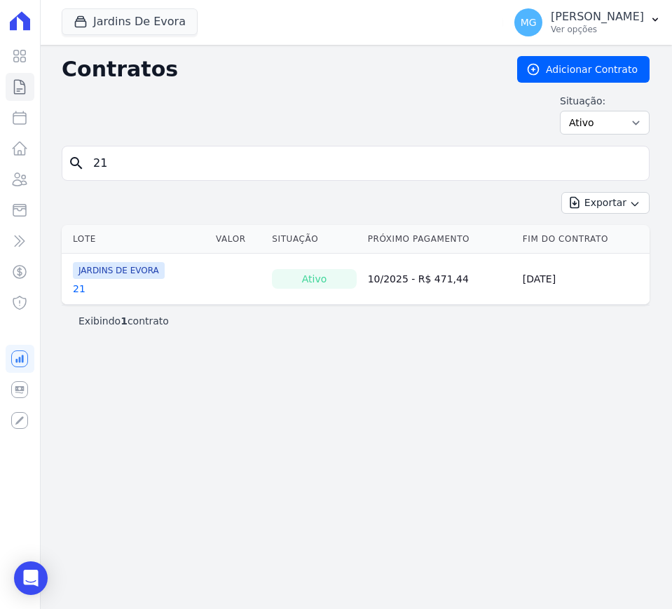
click at [75, 283] on link "21" at bounding box center [79, 289] width 13 height 14
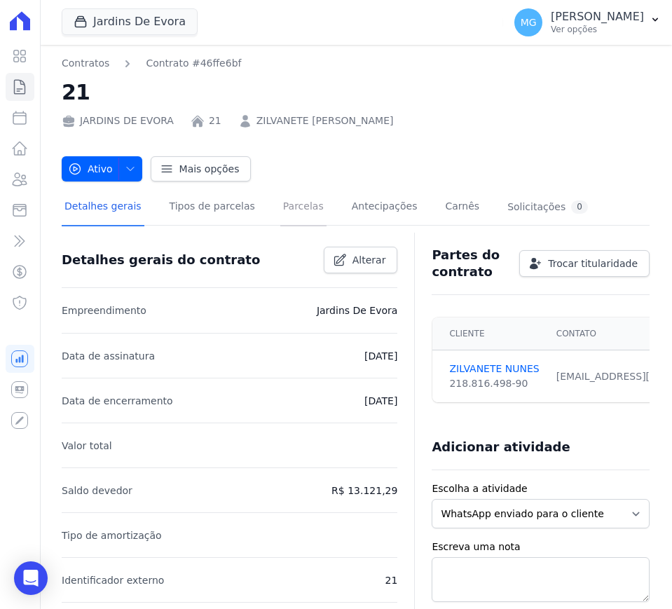
click at [280, 210] on link "Parcelas" at bounding box center [303, 207] width 46 height 37
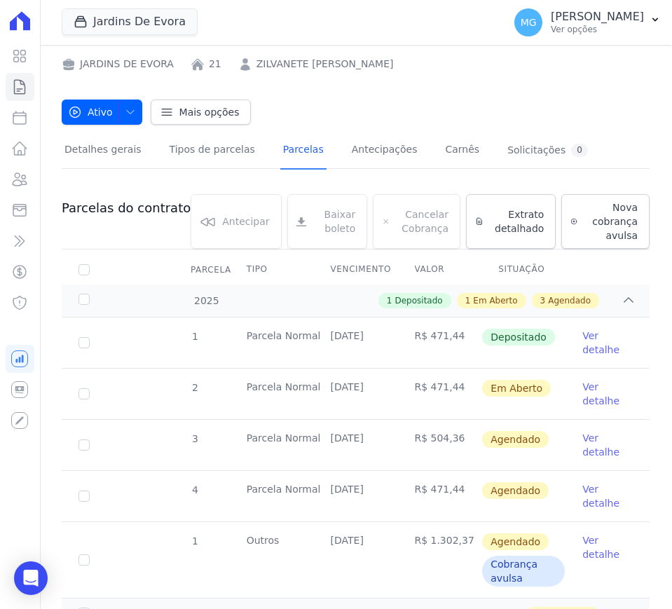
scroll to position [58, 0]
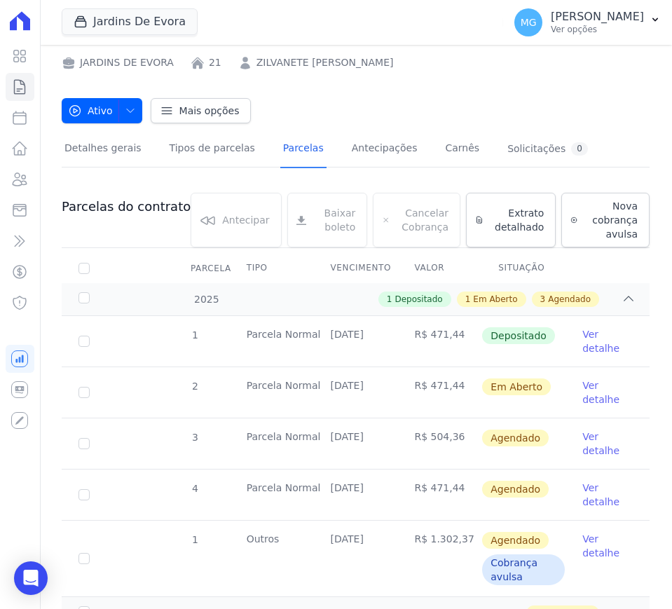
click at [427, 436] on td "R$ 504,36" at bounding box center [439, 444] width 84 height 50
click at [427, 435] on td "R$ 504,36" at bounding box center [439, 444] width 84 height 50
copy td "504,36"
click at [587, 394] on link "Ver detalhe" at bounding box center [608, 393] width 50 height 28
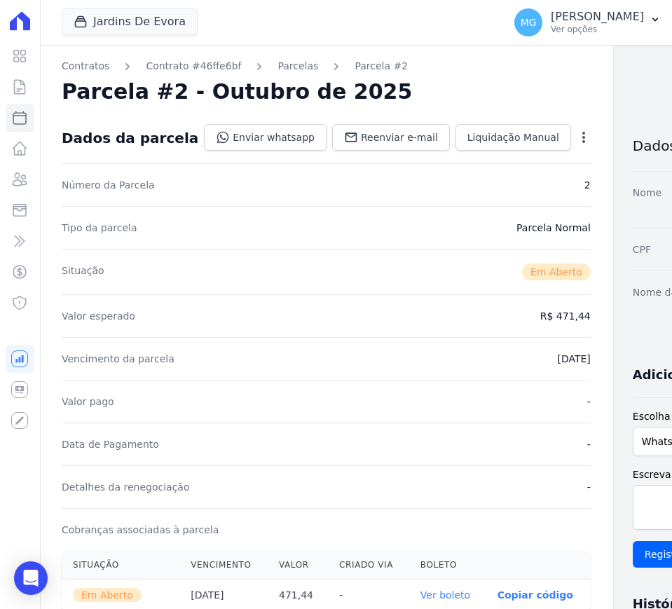
click at [577, 130] on icon "button" at bounding box center [584, 137] width 14 height 14
click at [462, 184] on link "Cancelar Cobrança" at bounding box center [523, 181] width 123 height 25
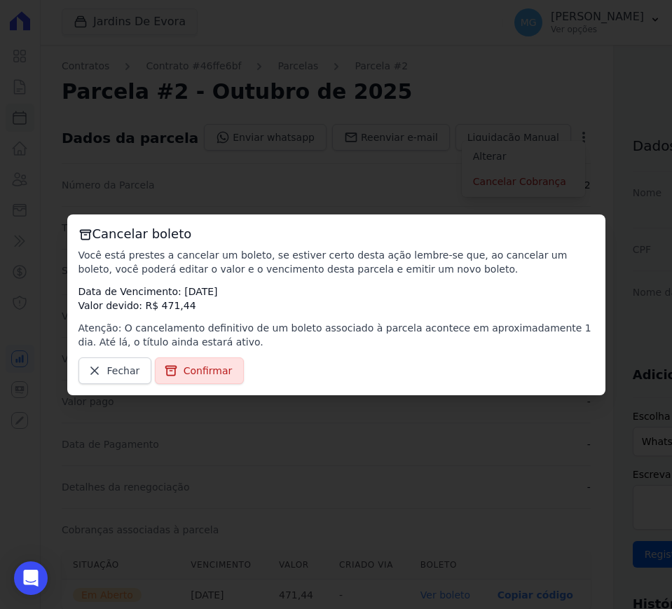
click at [198, 372] on span "Confirmar" at bounding box center [208, 371] width 49 height 14
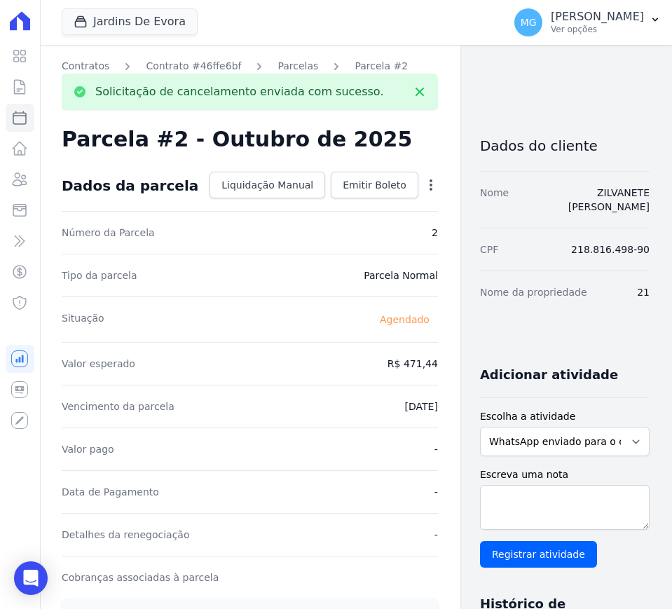
click at [424, 191] on div "Open options" at bounding box center [431, 187] width 14 height 18
click at [424, 188] on icon "button" at bounding box center [431, 185] width 14 height 14
click at [332, 210] on link "Alterar" at bounding box center [370, 203] width 123 height 25
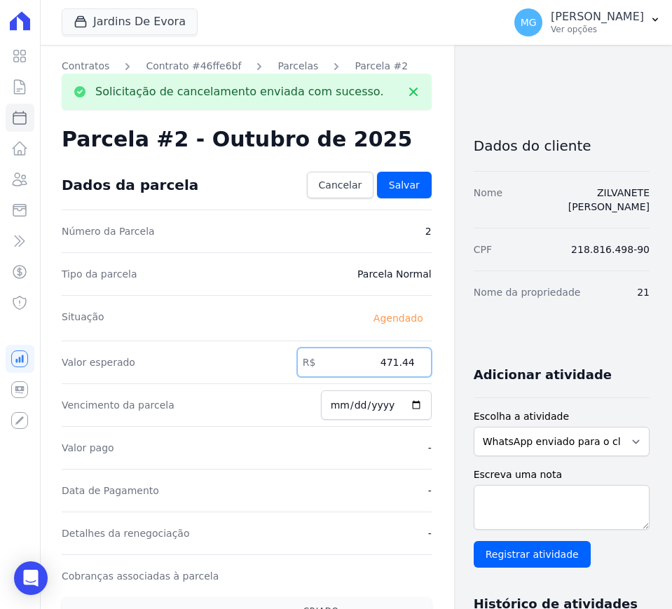
click at [386, 361] on input "471.44" at bounding box center [364, 362] width 135 height 29
paste input "504.36"
type input "504.36"
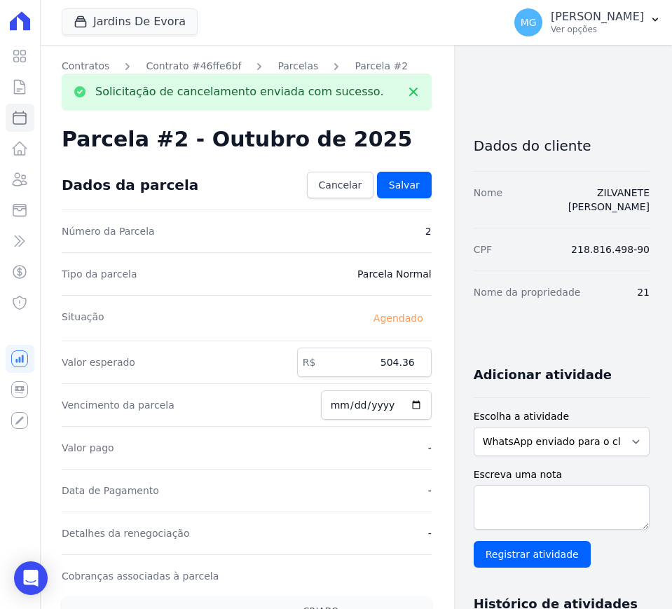
click at [433, 203] on div "Contratos Contrato #46ffe6bf Parcelas Parcela #2 Solicitação de cancelamento en…" at bounding box center [246, 531] width 415 height 973
click at [390, 189] on span "Salvar" at bounding box center [404, 185] width 31 height 14
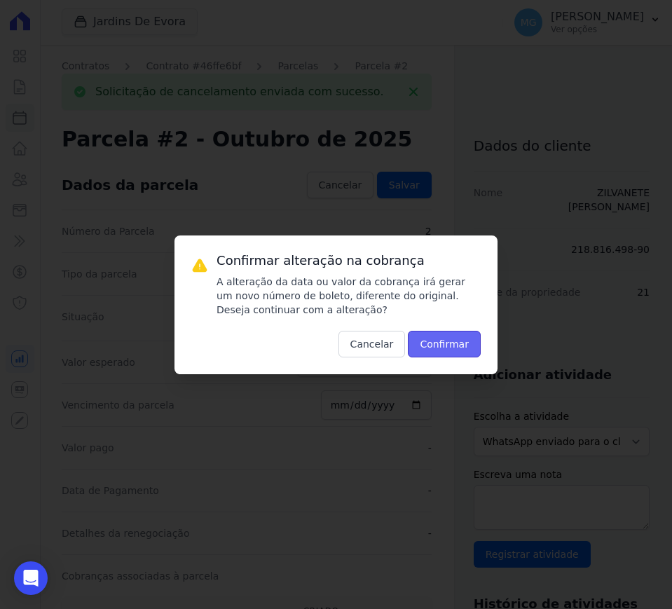
click at [442, 346] on button "Confirmar" at bounding box center [444, 344] width 73 height 27
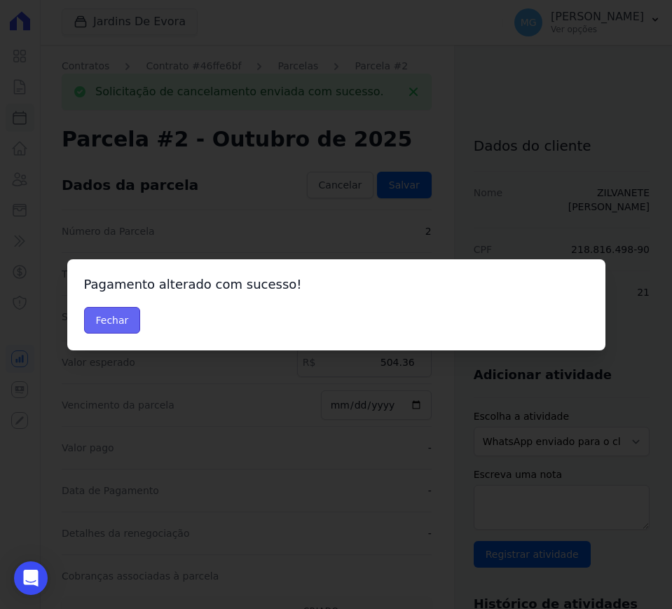
click at [104, 315] on button "Fechar" at bounding box center [112, 320] width 57 height 27
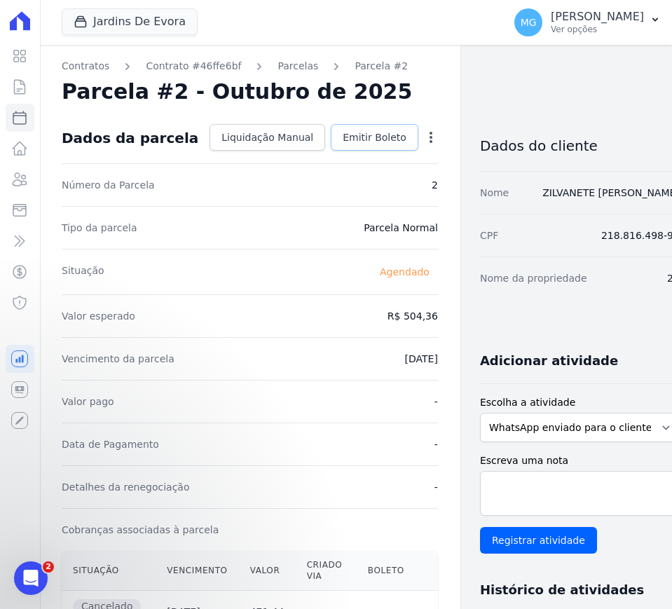
click at [346, 137] on span "Emitir Boleto" at bounding box center [375, 137] width 64 height 14
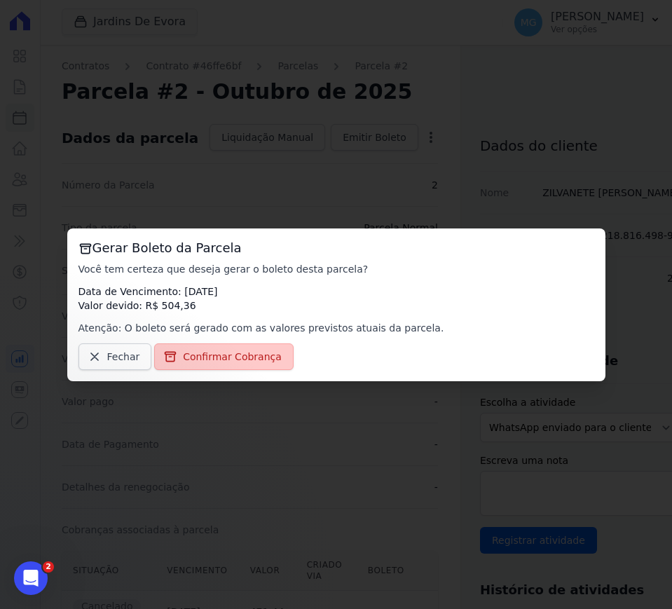
click at [229, 358] on span "Confirmar Cobrança" at bounding box center [232, 357] width 99 height 14
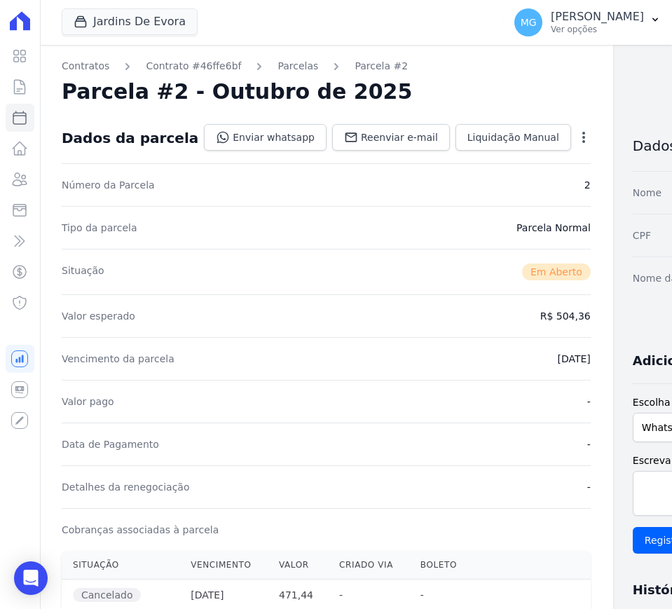
click at [399, 207] on div "Tipo da parcela Parcela Normal" at bounding box center [326, 227] width 529 height 43
drag, startPoint x: 296, startPoint y: 229, endPoint x: 305, endPoint y: 233, distance: 10.0
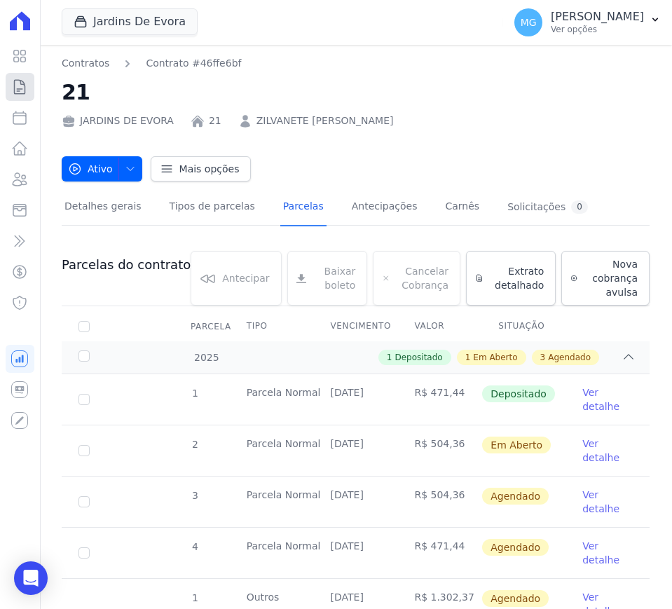
click at [13, 94] on icon at bounding box center [19, 87] width 17 height 17
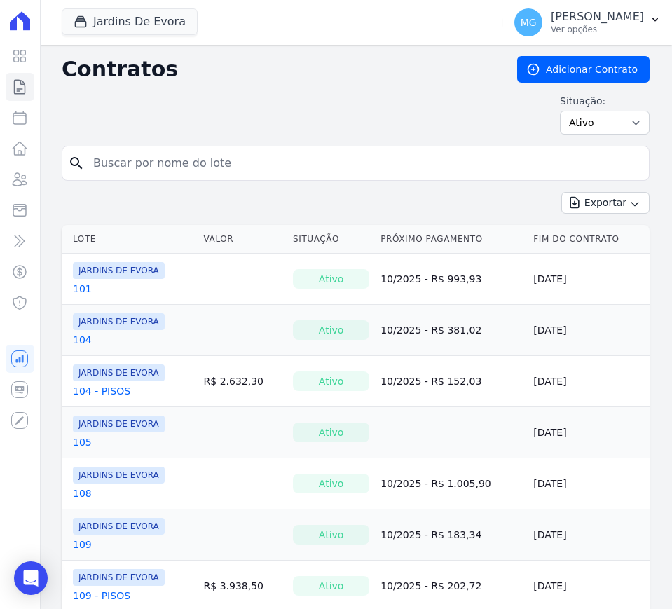
click at [165, 164] on input "search" at bounding box center [364, 163] width 559 height 28
type input "128"
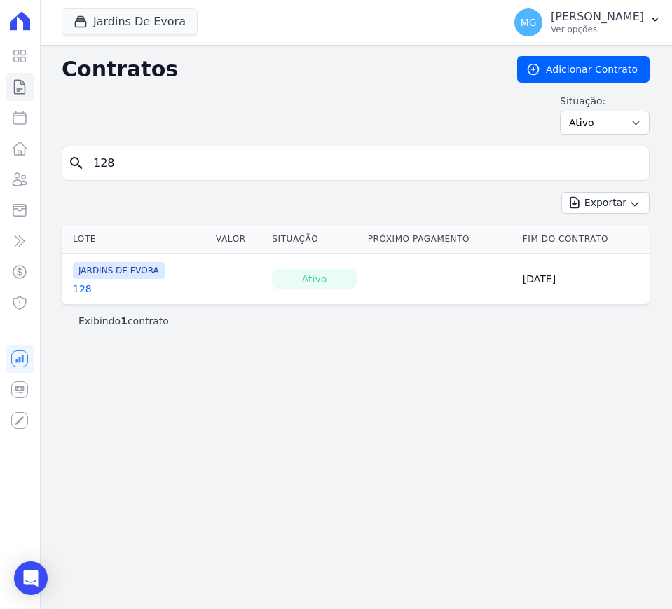
click at [79, 292] on link "128" at bounding box center [82, 289] width 19 height 14
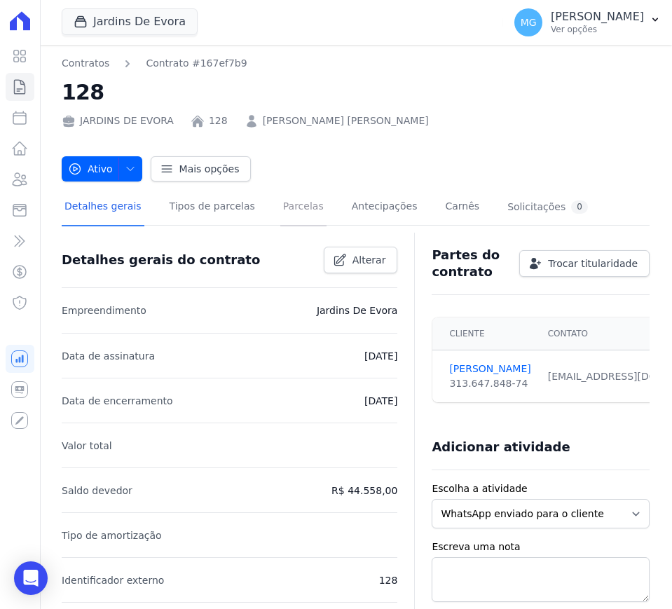
click at [288, 216] on link "Parcelas" at bounding box center [303, 207] width 46 height 37
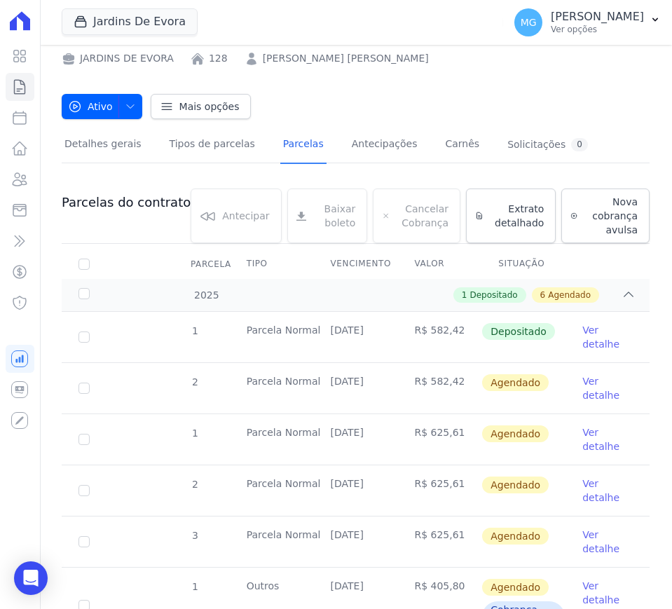
scroll to position [117, 0]
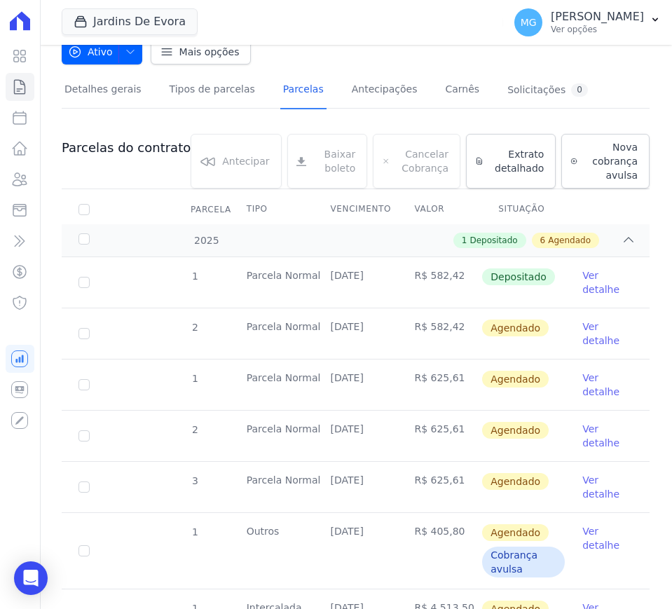
drag, startPoint x: 235, startPoint y: 329, endPoint x: 353, endPoint y: 329, distance: 118.5
click at [353, 329] on tr "2 Parcela Normal 20/10/2025 R$ 582,42 Agendado Ver detalhe" at bounding box center [356, 333] width 588 height 51
click at [402, 336] on td "R$ 582,42" at bounding box center [439, 333] width 84 height 50
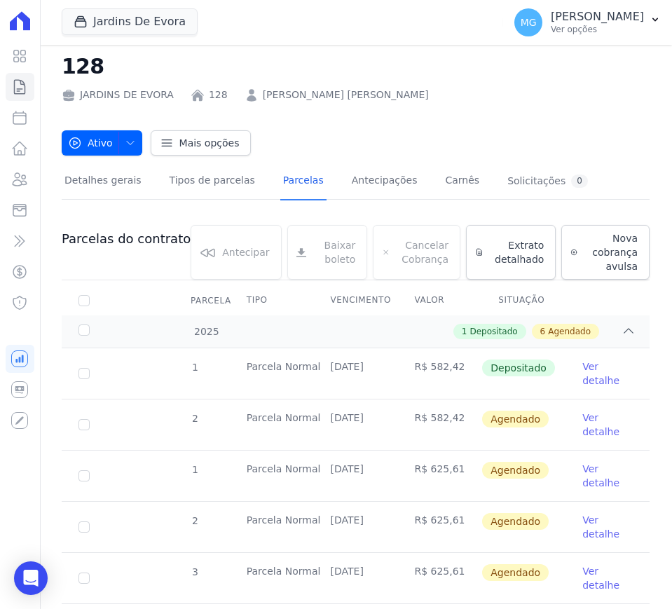
scroll to position [0, 0]
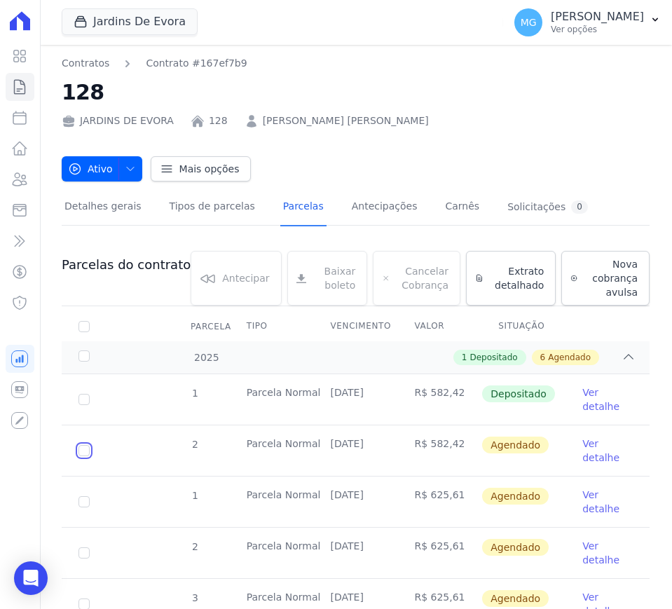
click at [86, 449] on input "checkbox" at bounding box center [84, 450] width 11 height 11
checkbox input "true"
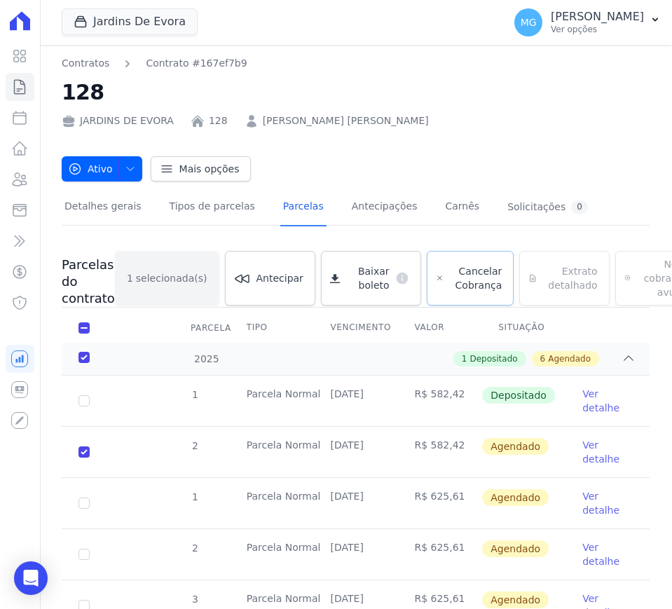
click at [449, 282] on span "Cancelar Cobrança" at bounding box center [475, 278] width 53 height 28
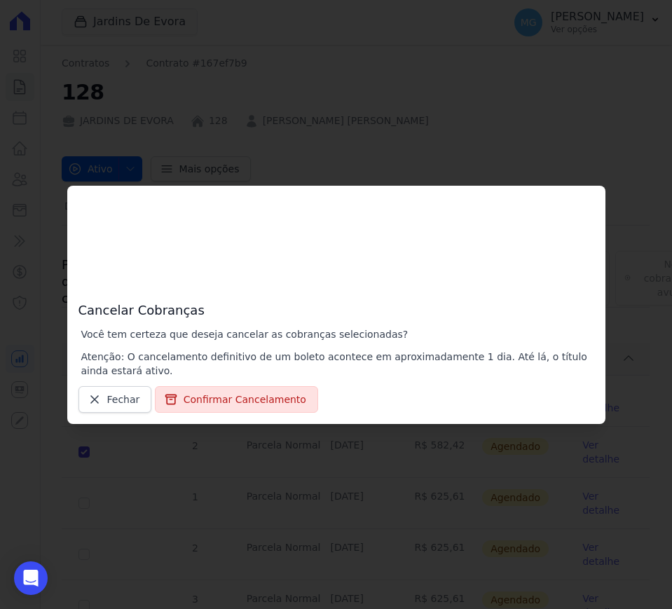
drag, startPoint x: 118, startPoint y: 338, endPoint x: 521, endPoint y: 364, distance: 403.9
click at [521, 364] on div "Você tem certeza que deseja cancelar as cobranças selecionadas? Atenção: O canc…" at bounding box center [337, 352] width 513 height 50
click at [189, 400] on button "Confirmar Cancelamento" at bounding box center [236, 399] width 163 height 27
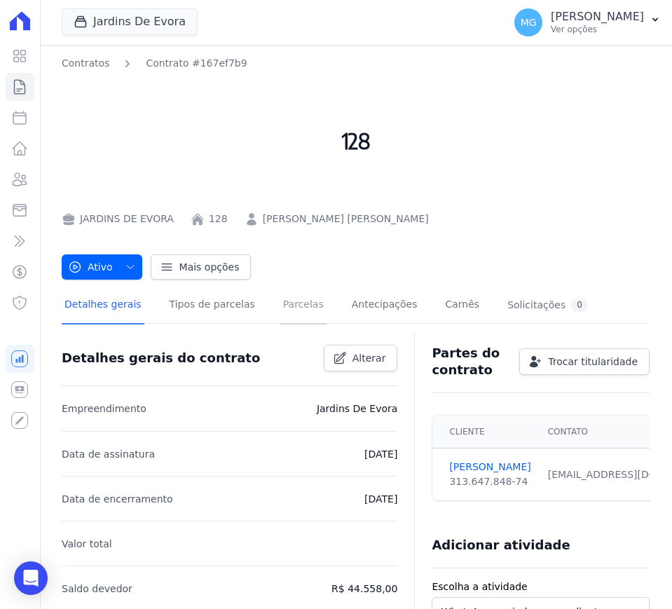
click at [294, 312] on link "Parcelas" at bounding box center [303, 305] width 46 height 37
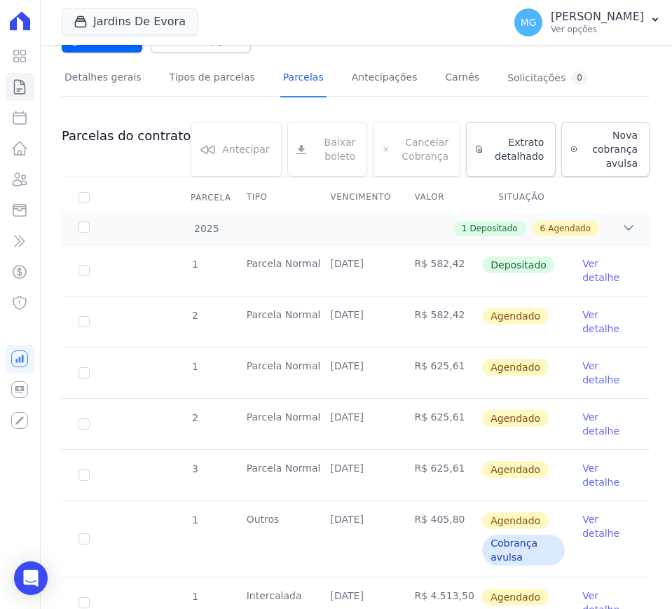
scroll to position [233, 0]
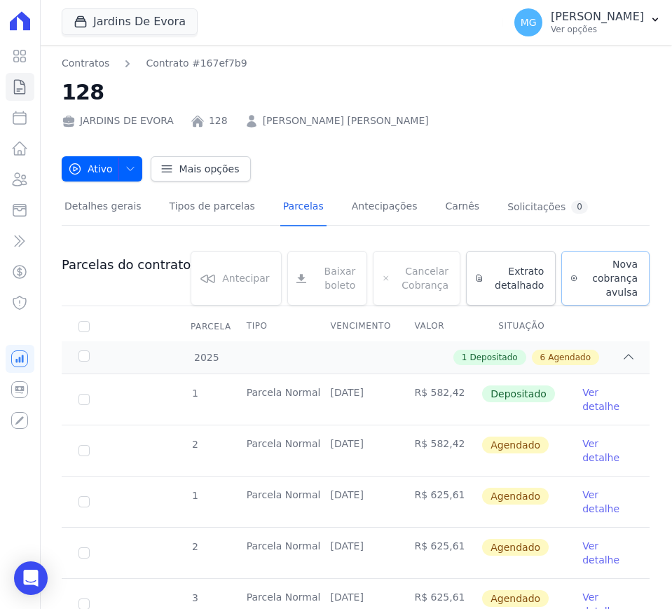
click at [628, 299] on div "Parcelas do contrato 0 selecionada(s) [GEOGRAPHIC_DATA] [GEOGRAPHIC_DATA] Reneg…" at bounding box center [356, 570] width 588 height 666
click at [591, 102] on h2 "128" at bounding box center [356, 92] width 588 height 32
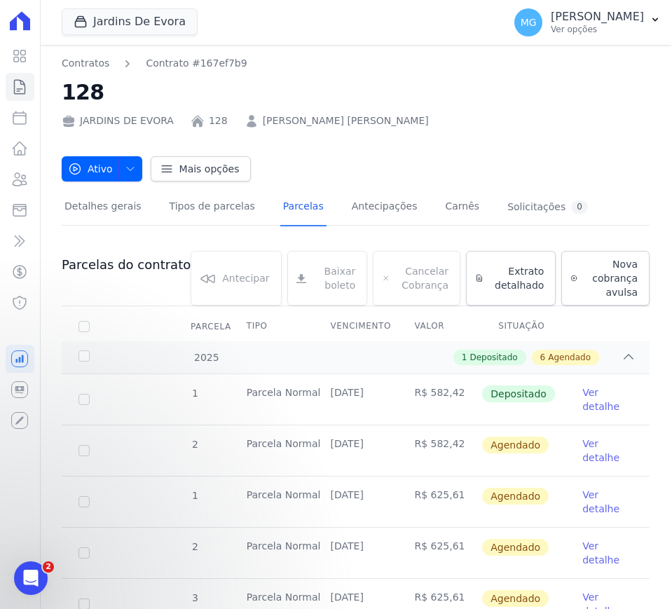
click at [25, 17] on icon at bounding box center [20, 20] width 20 height 19
